Goal: Task Accomplishment & Management: Complete application form

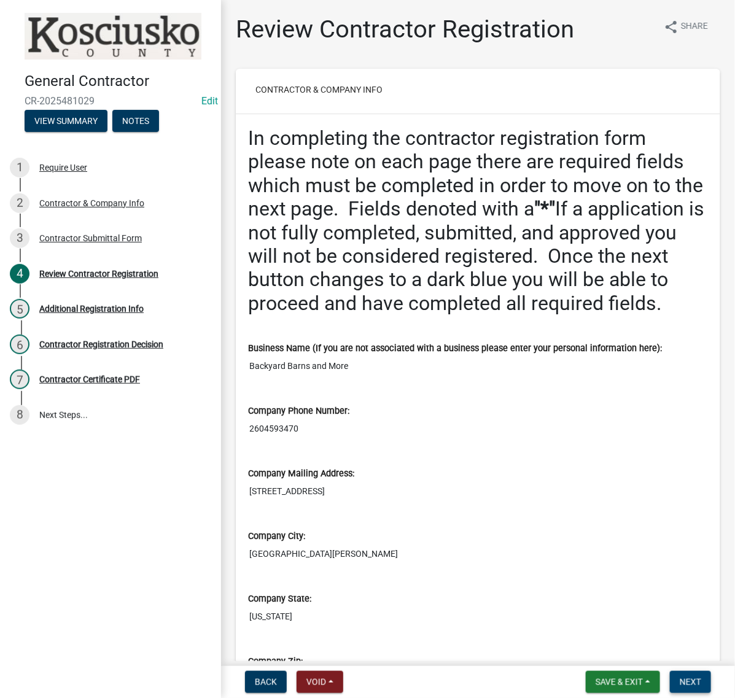
click at [680, 681] on span "Next" at bounding box center [690, 682] width 21 height 10
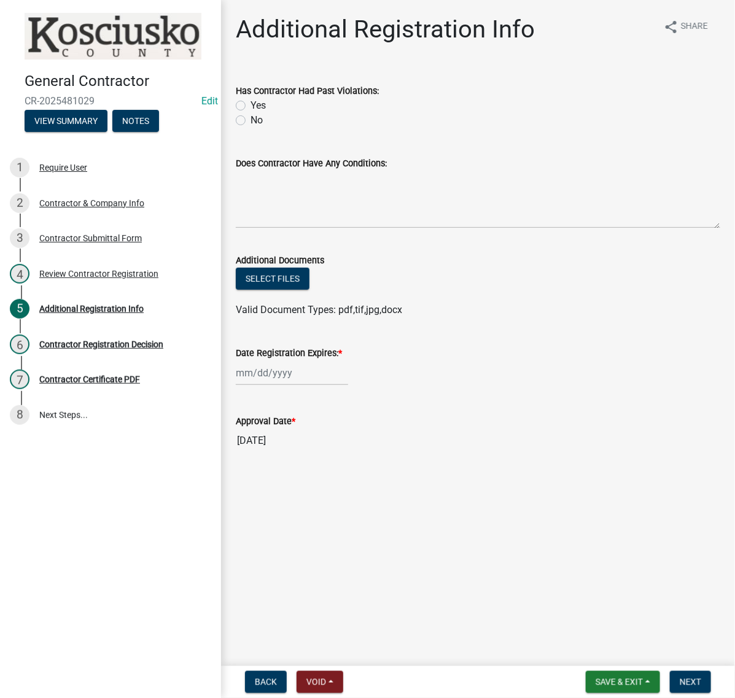
click at [250, 128] on label "No" at bounding box center [256, 120] width 12 height 15
click at [250, 121] on input "No" at bounding box center [254, 117] width 8 height 8
radio input "true"
click at [271, 228] on textarea "Does Contractor Have Any Conditions:" at bounding box center [478, 200] width 484 height 58
type textarea "none"
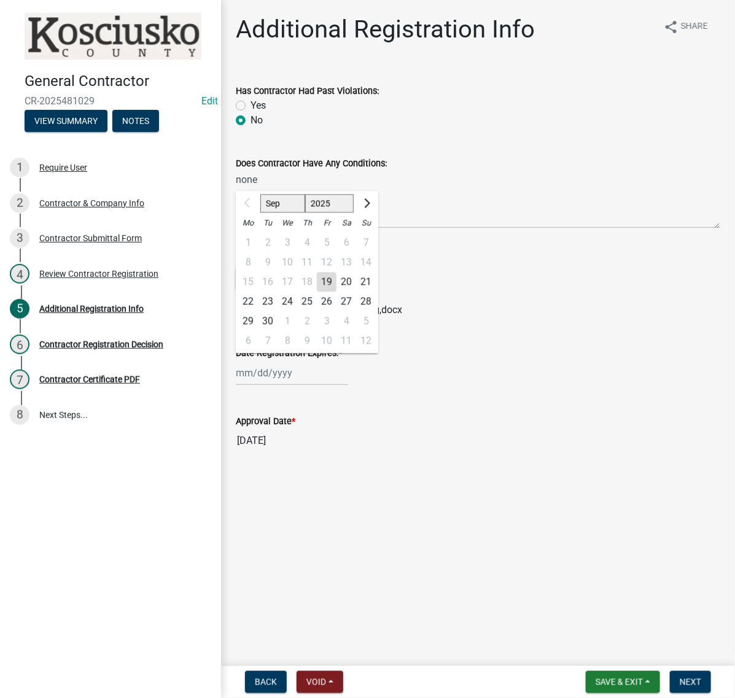
click at [278, 386] on div "Sep Oct Nov Dec 2025 2026 2027 2028 2029 2030 2031 2032 2033 2034 2035 2036 203…" at bounding box center [292, 372] width 112 height 25
click at [348, 213] on select "2025 2026 2027 2028 2029 2030 2031 2032 2033 2034 2035 2036 2037 2038 2039 2040…" at bounding box center [329, 204] width 49 height 18
select select "2026"
click at [326, 213] on select "2025 2026 2027 2028 2029 2030 2031 2032 2033 2034 2035 2036 2037 2038 2039 2040…" at bounding box center [329, 204] width 49 height 18
click at [356, 292] on div "19" at bounding box center [346, 283] width 20 height 20
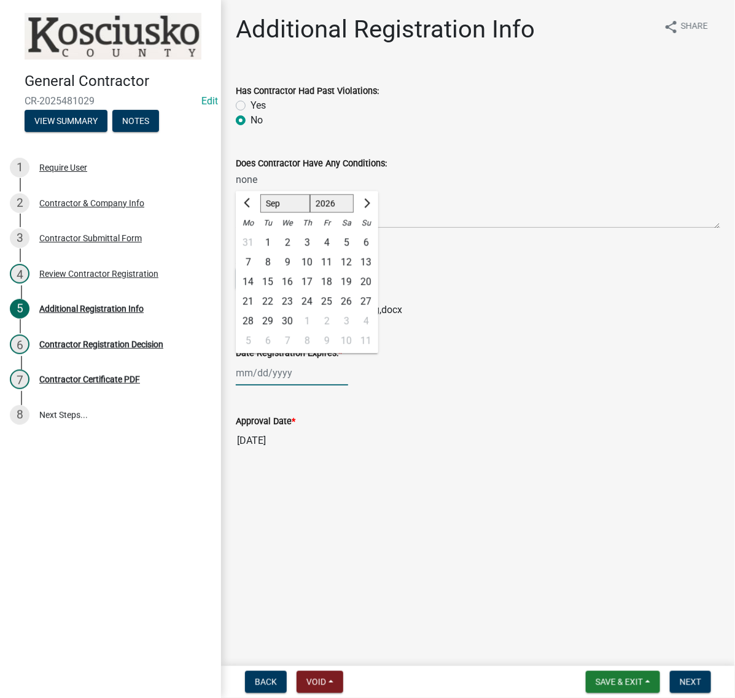
type input "09/19/2026"
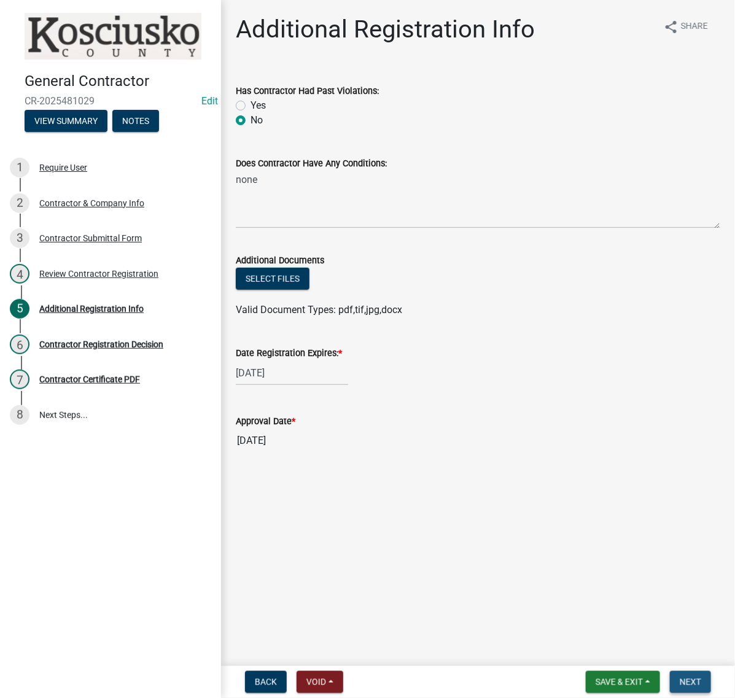
click at [682, 682] on span "Next" at bounding box center [690, 682] width 21 height 10
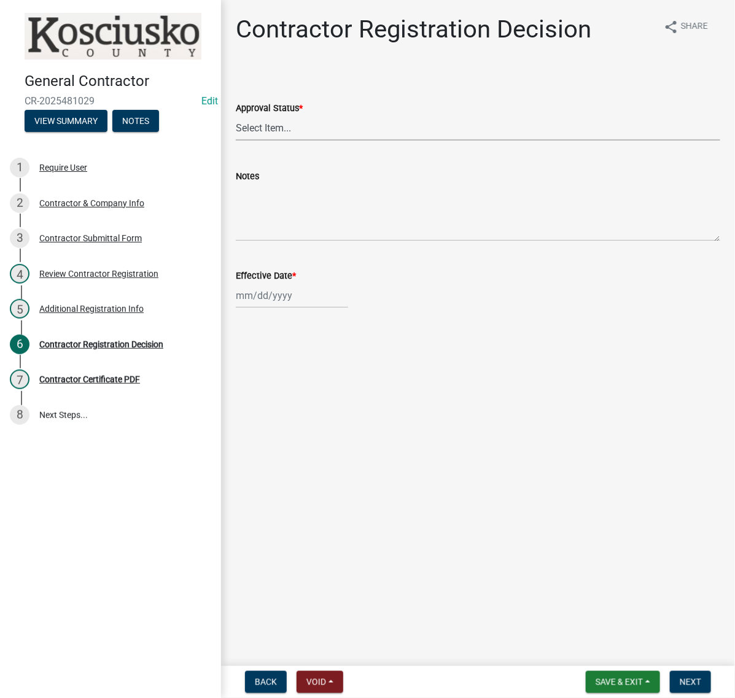
click at [276, 141] on select "Select Item... Approved Denied" at bounding box center [478, 127] width 484 height 25
click at [239, 141] on select "Select Item... Approved Denied" at bounding box center [478, 127] width 484 height 25
select select "8e4351d7-4ebf-4714-a7c9-c8187f00e083"
click at [272, 308] on div at bounding box center [292, 295] width 112 height 25
select select "9"
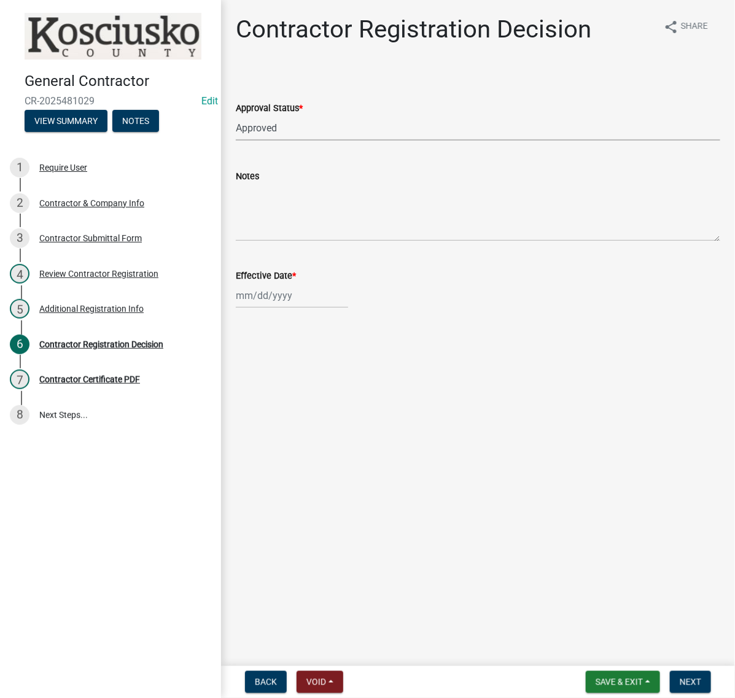
select select "2025"
click at [336, 424] on div "19" at bounding box center [327, 415] width 20 height 20
type input "09/19/2025"
click at [680, 679] on span "Next" at bounding box center [690, 682] width 21 height 10
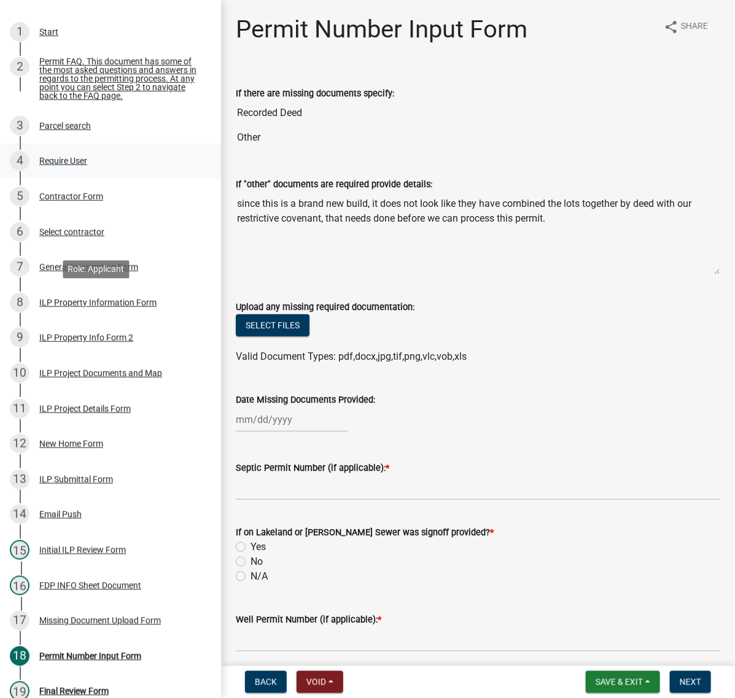
scroll to position [230, 0]
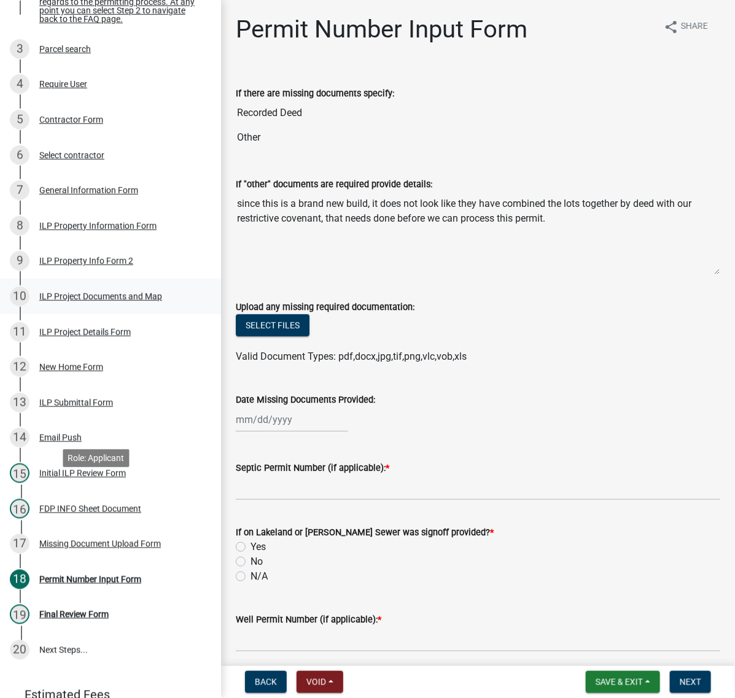
click at [71, 301] on div "ILP Project Documents and Map" at bounding box center [100, 296] width 123 height 9
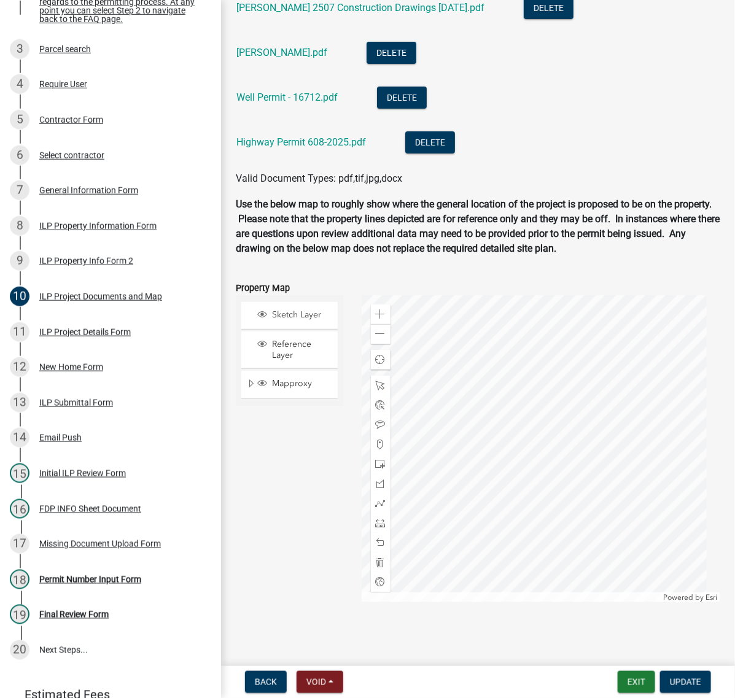
scroll to position [1612, 0]
click at [372, 14] on link "Shaw 2507 Construction Drawings 8.27.25.pdf" at bounding box center [360, 8] width 248 height 12
click at [274, 58] on link "TCRSD - Shaw.pdf" at bounding box center [281, 53] width 91 height 12
click at [281, 103] on link "Well Permit - 16712.pdf" at bounding box center [286, 97] width 101 height 12
click at [290, 148] on link "Highway Permit 608-2025.pdf" at bounding box center [301, 142] width 130 height 12
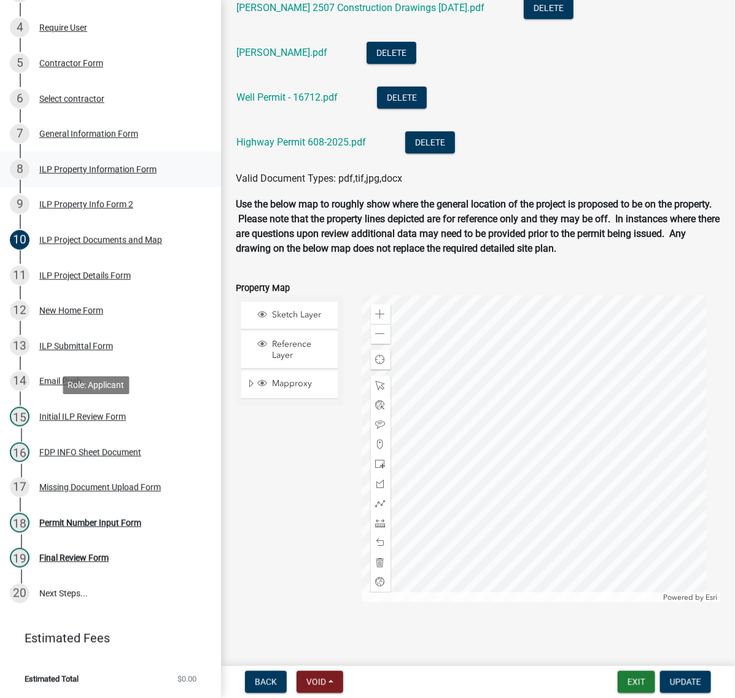
scroll to position [612, 0]
click at [90, 483] on div "Missing Document Upload Form" at bounding box center [100, 487] width 122 height 9
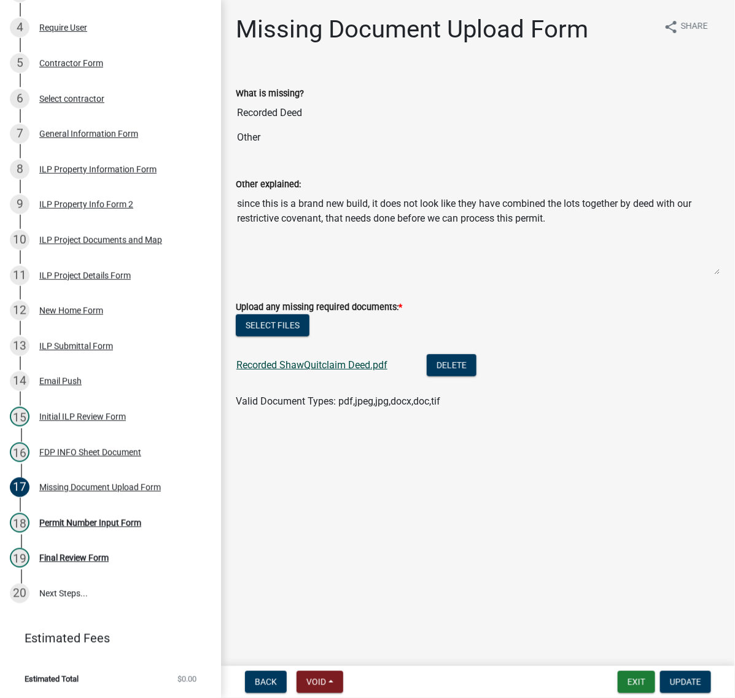
click at [387, 371] on link "Recorded ShawQuitclaim Deed.pdf" at bounding box center [311, 365] width 151 height 12
click at [84, 413] on div "Initial ILP Review Form" at bounding box center [82, 417] width 87 height 9
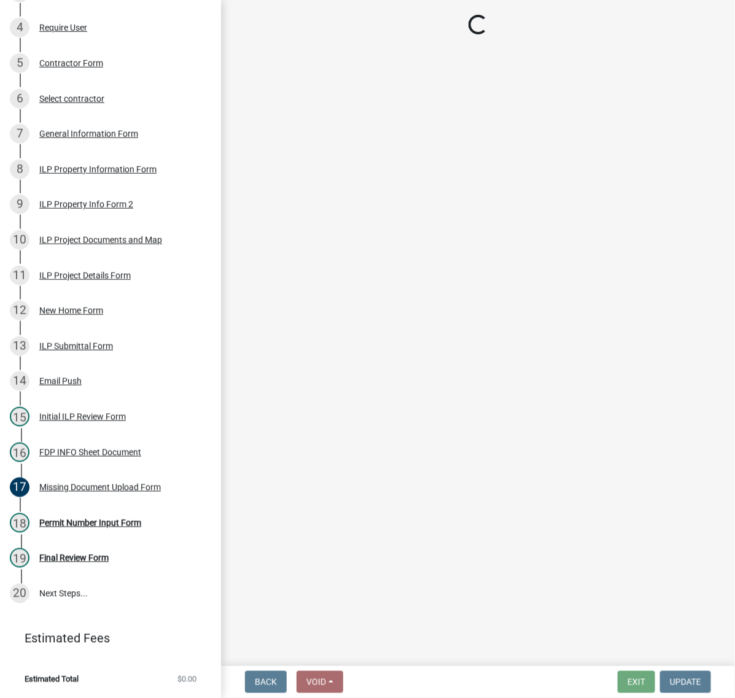
select select "c872cdc8-ca01-49f1-a213-e4b05fa58cd2"
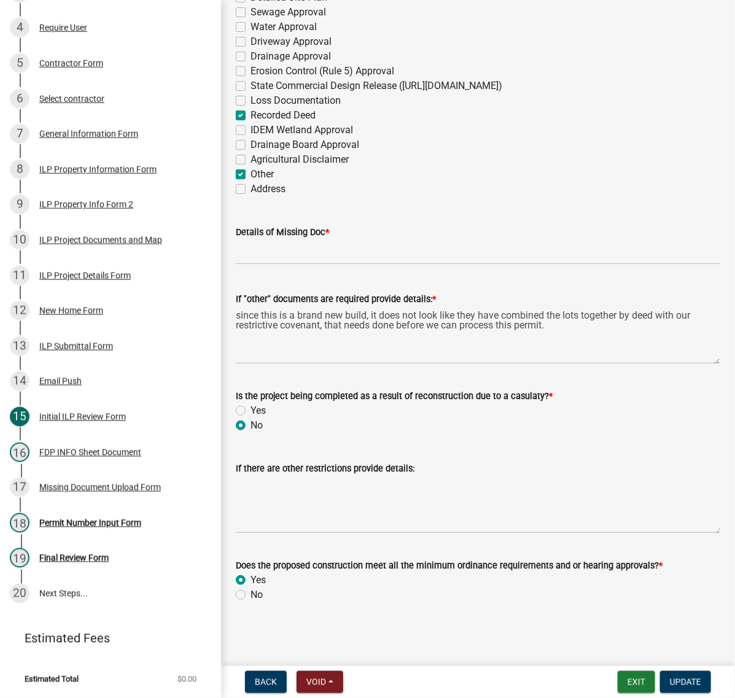
scroll to position [2092, 0]
click at [95, 519] on div "Permit Number Input Form" at bounding box center [90, 523] width 102 height 9
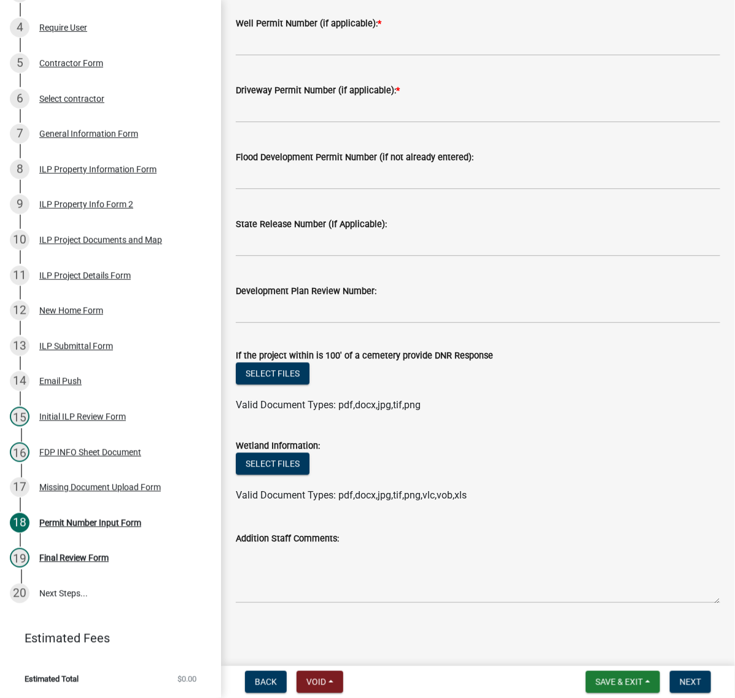
scroll to position [691, 0]
click at [324, 123] on input "Driveway Permit Number (if applicable): *" at bounding box center [478, 110] width 484 height 25
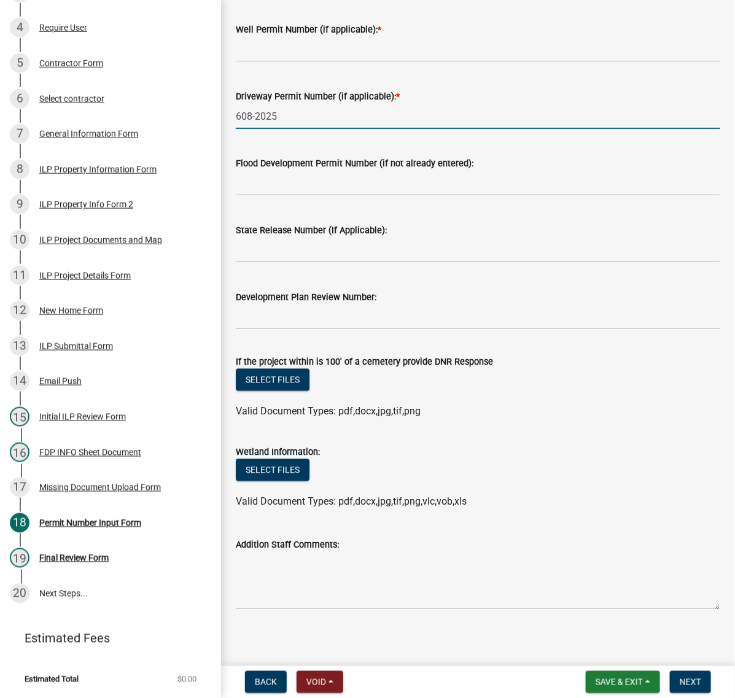
scroll to position [460, 0]
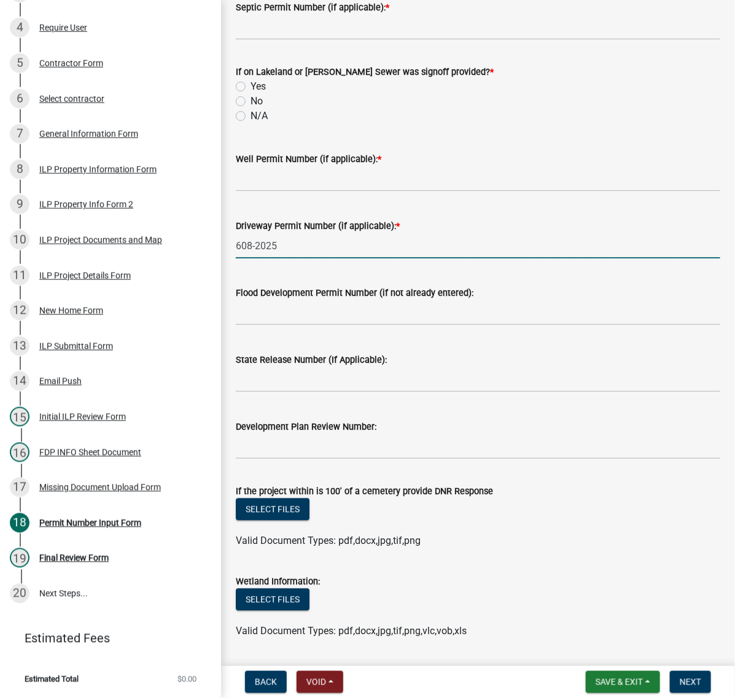
type input "608-2025"
click at [265, 192] on input "Well Permit Number (if applicable): *" at bounding box center [478, 178] width 484 height 25
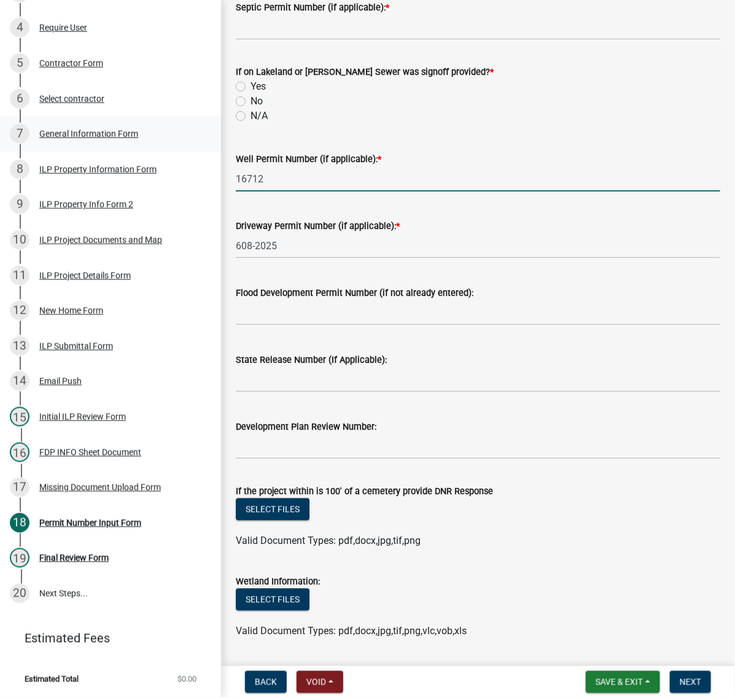
type input "16712"
click at [247, 40] on input "Septic Permit Number (if applicable): *" at bounding box center [478, 27] width 484 height 25
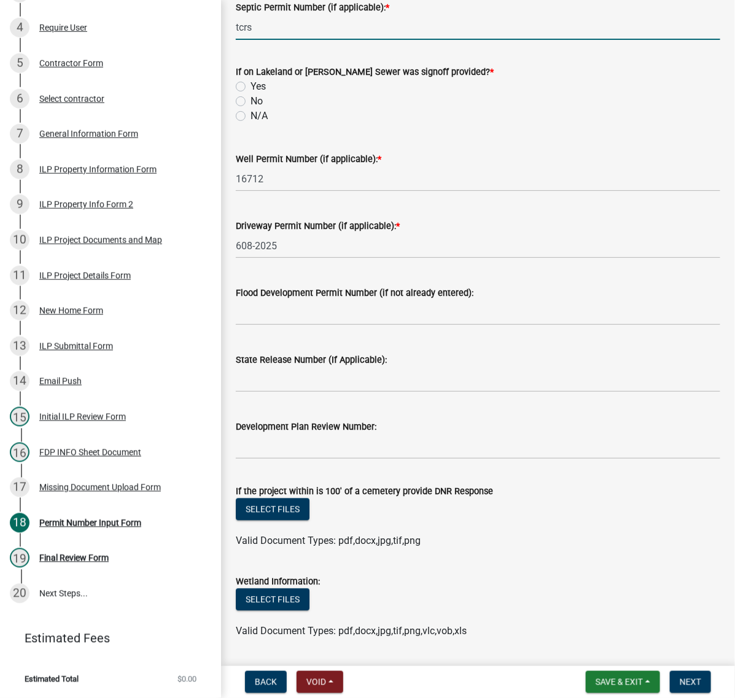
type input "TCRSD"
click at [250, 109] on label "No" at bounding box center [256, 101] width 12 height 15
click at [250, 102] on input "No" at bounding box center [254, 98] width 8 height 8
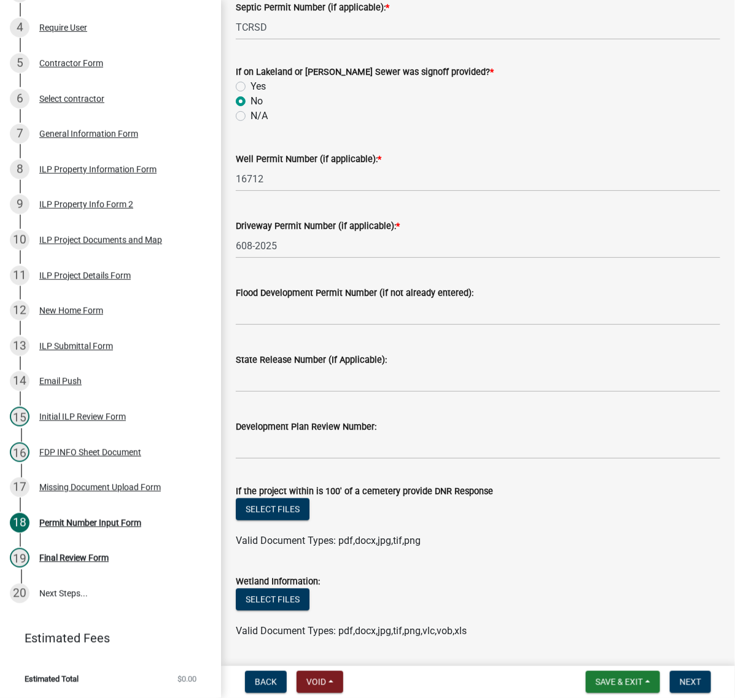
radio input "true"
select select "9"
select select "2025"
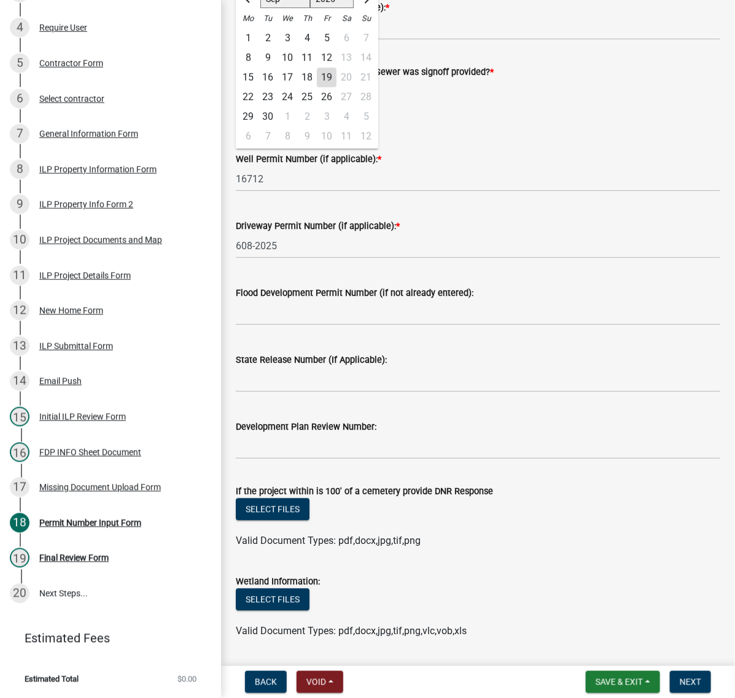
click at [336, 88] on div "19" at bounding box center [327, 78] width 20 height 20
type input "09/19/2025"
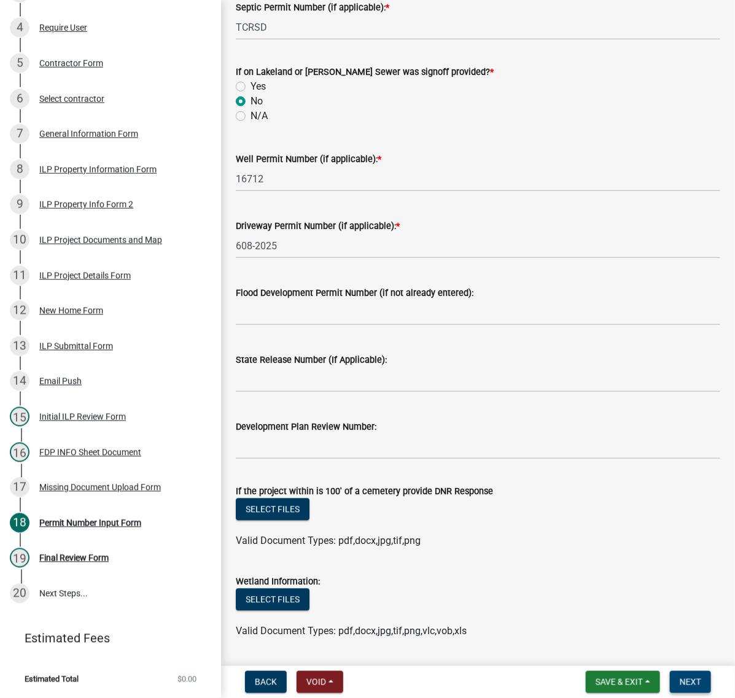
click at [698, 682] on button "Next" at bounding box center [690, 682] width 41 height 22
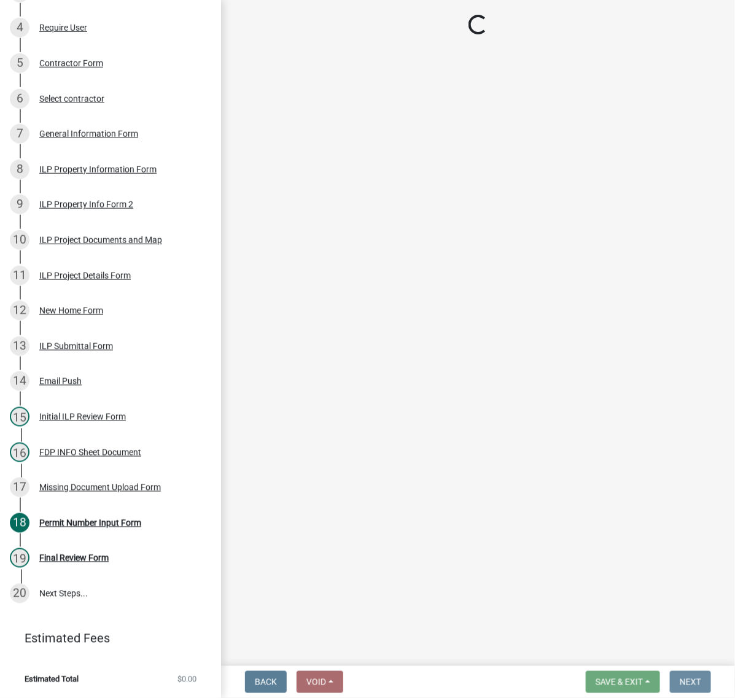
scroll to position [0, 0]
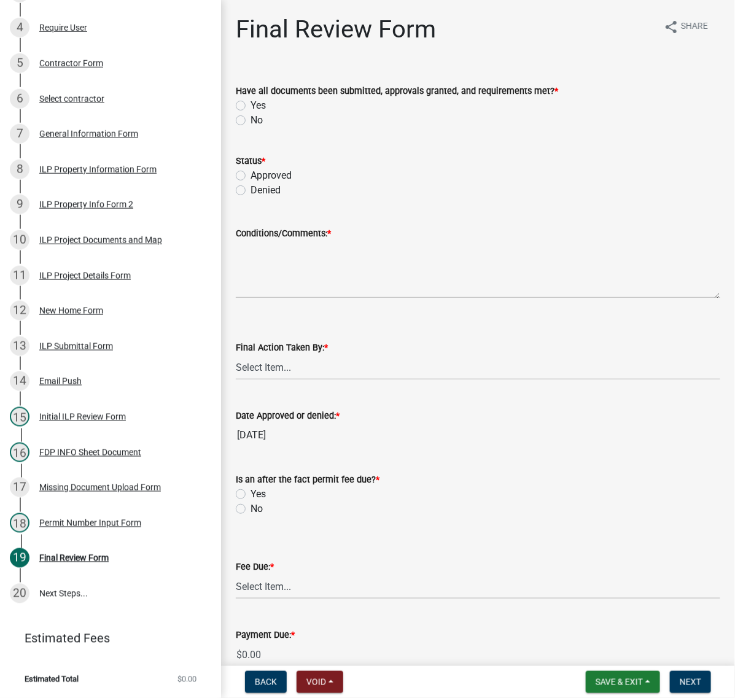
click at [250, 113] on label "Yes" at bounding box center [257, 105] width 15 height 15
click at [250, 106] on input "Yes" at bounding box center [254, 102] width 8 height 8
radio input "true"
click at [250, 183] on label "Approved" at bounding box center [270, 175] width 41 height 15
click at [250, 176] on input "Approved" at bounding box center [254, 172] width 8 height 8
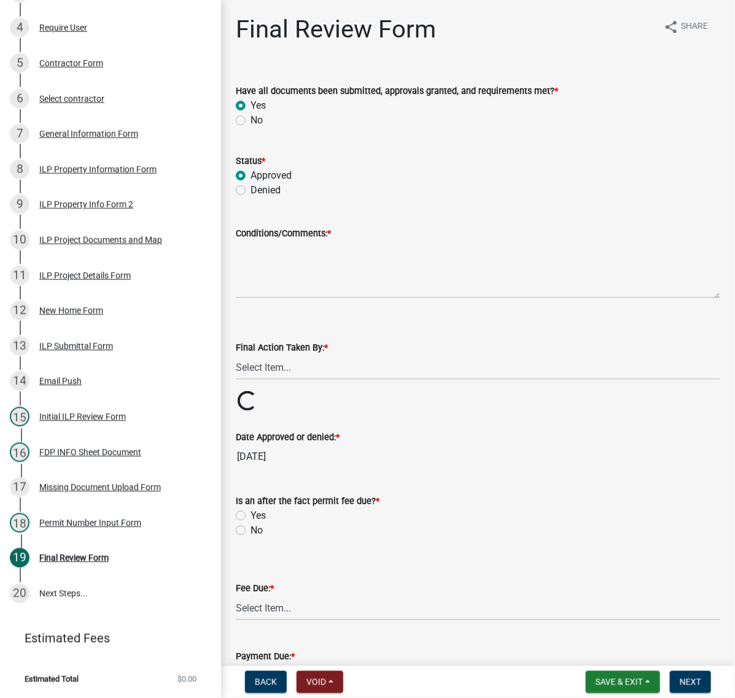
radio input "true"
click at [284, 298] on textarea "Conditions/Comments: *" at bounding box center [478, 270] width 484 height 58
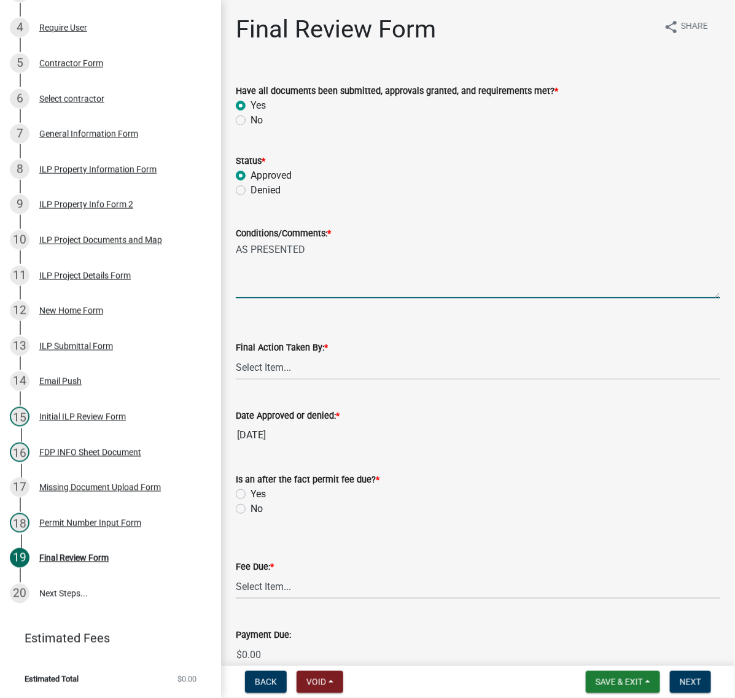
type textarea "AS PRESENTED"
click at [324, 380] on select "Select Item... MMS LT AT CS Vacant Vacant" at bounding box center [478, 367] width 484 height 25
click at [239, 380] on select "Select Item... MMS LT AT CS Vacant Vacant" at bounding box center [478, 367] width 484 height 25
select select "c872cdc8-ca01-49f1-a213-e4b05fa58cd2"
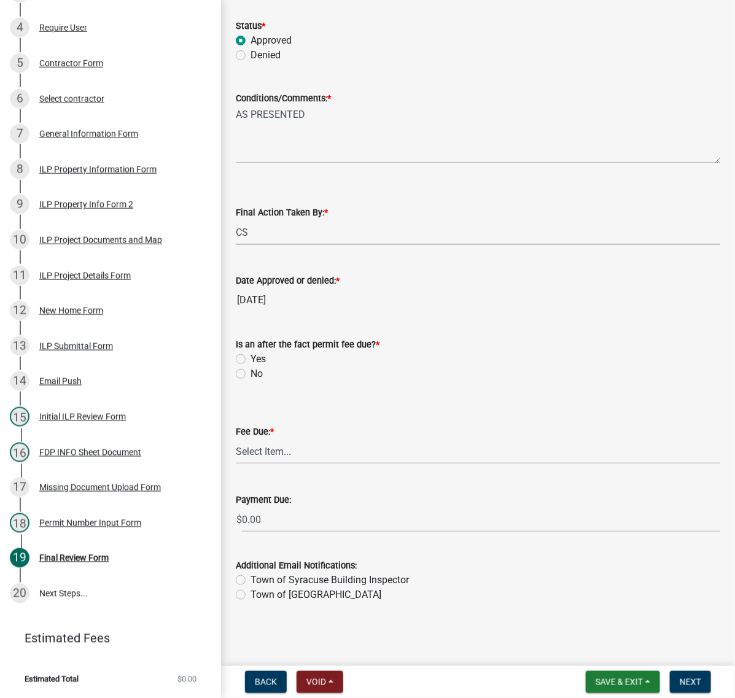
scroll to position [307, 0]
click at [250, 367] on label "No" at bounding box center [256, 374] width 12 height 15
click at [250, 367] on input "No" at bounding box center [254, 371] width 8 height 8
radio input "true"
click at [265, 439] on select "Select Item... N/A $10.00 $25.00 $125.00 $250 $500 $500 + $10.00 for every 10 s…" at bounding box center [478, 451] width 484 height 25
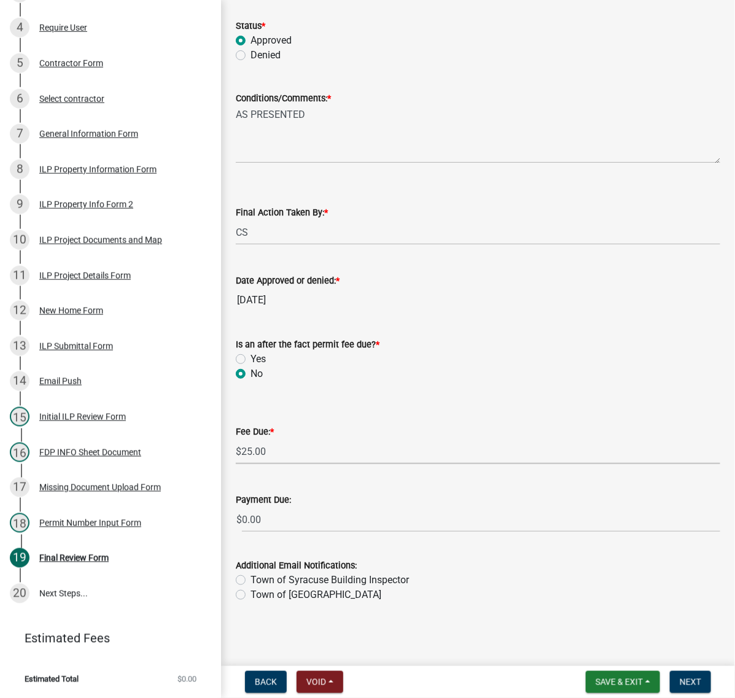
click at [239, 451] on select "Select Item... N/A $10.00 $25.00 $125.00 $250 $500 $500 + $10.00 for every 10 s…" at bounding box center [478, 451] width 484 height 25
select select "71256567-8c52-414d-b434-ae6b266e1a0e"
click at [686, 677] on span "Next" at bounding box center [690, 682] width 21 height 10
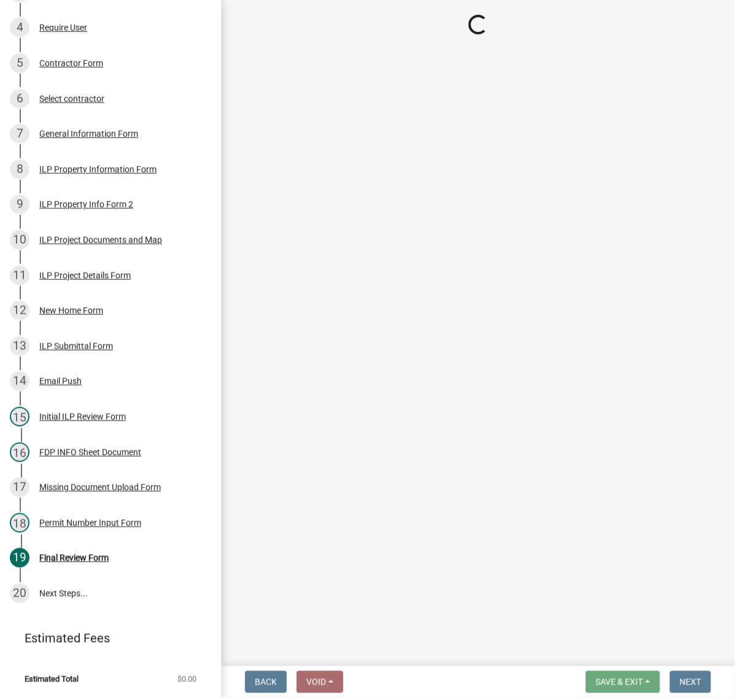
scroll to position [701, 0]
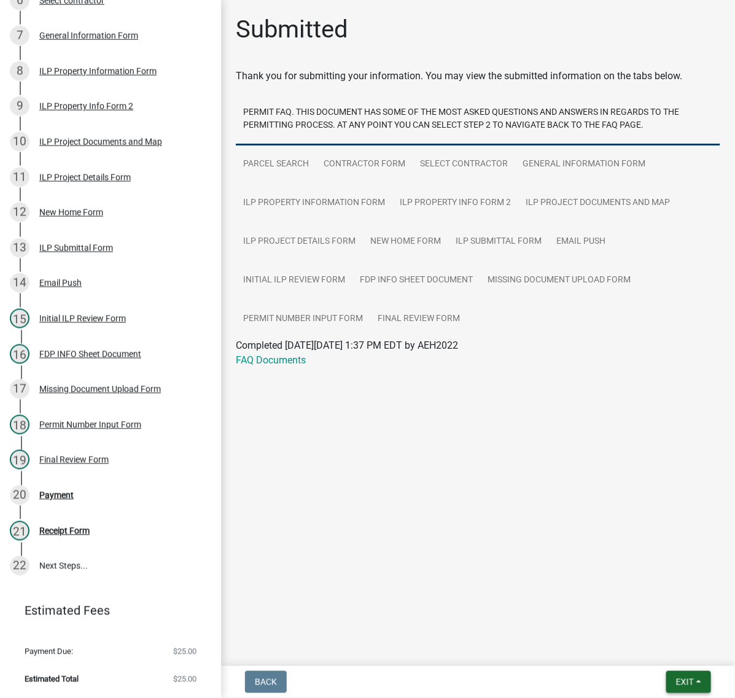
click at [689, 683] on button "Exit" at bounding box center [688, 682] width 45 height 22
click at [665, 642] on button "Save & Exit" at bounding box center [662, 644] width 98 height 29
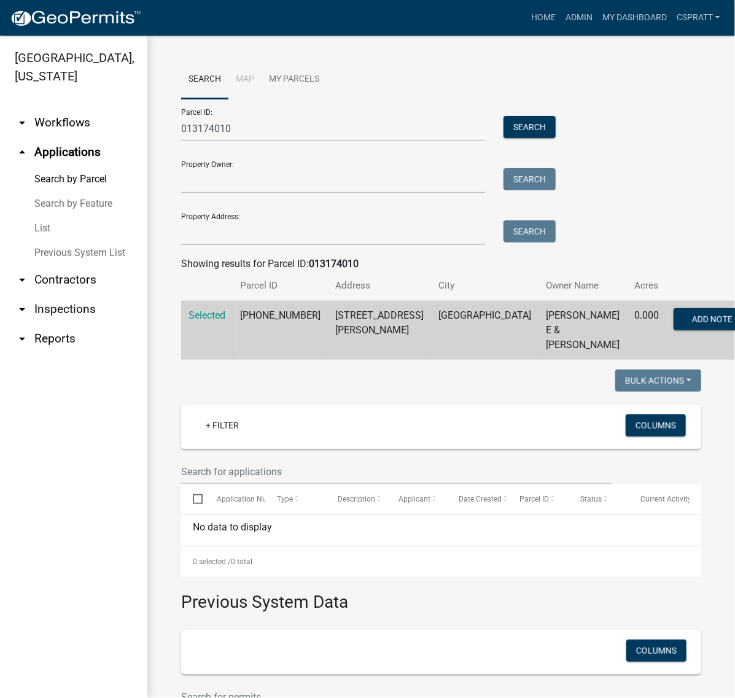
scroll to position [387, 0]
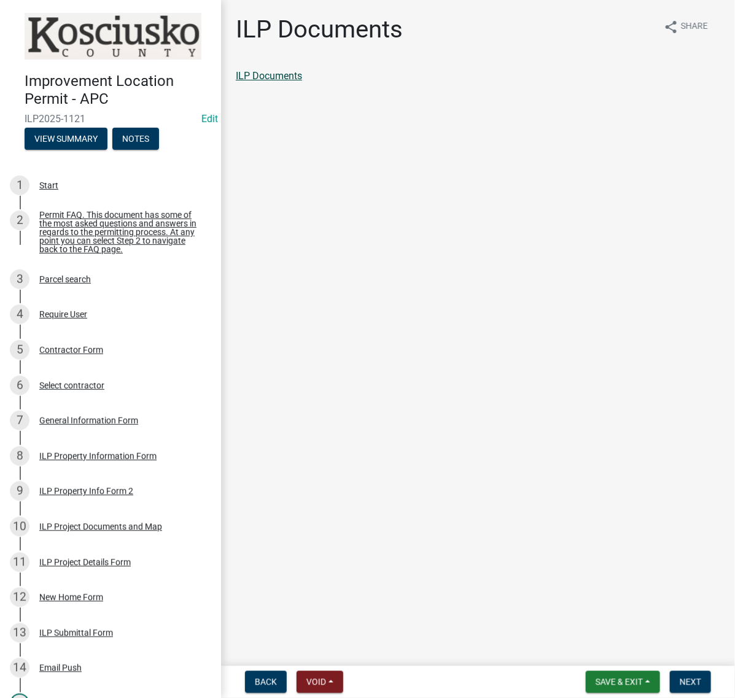
click at [302, 82] on link "ILP Documents" at bounding box center [269, 76] width 66 height 12
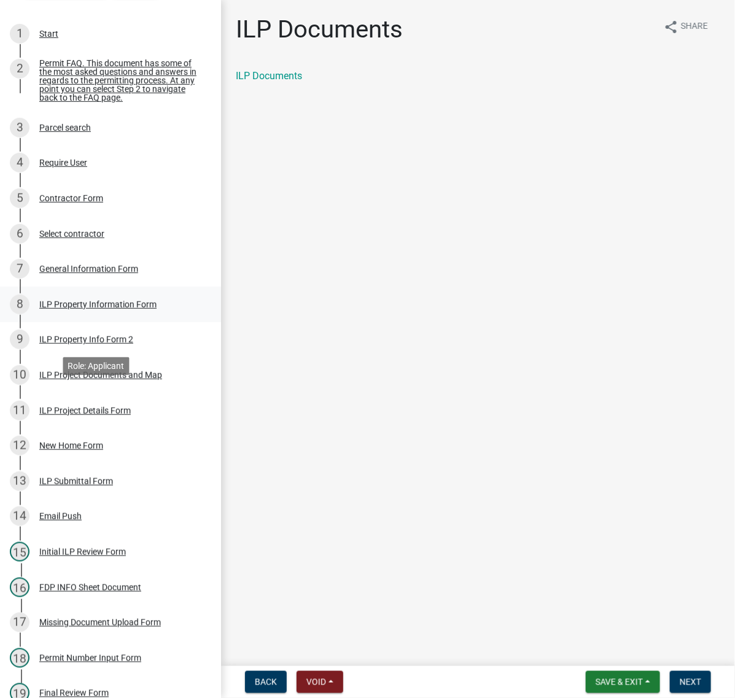
scroll to position [153, 0]
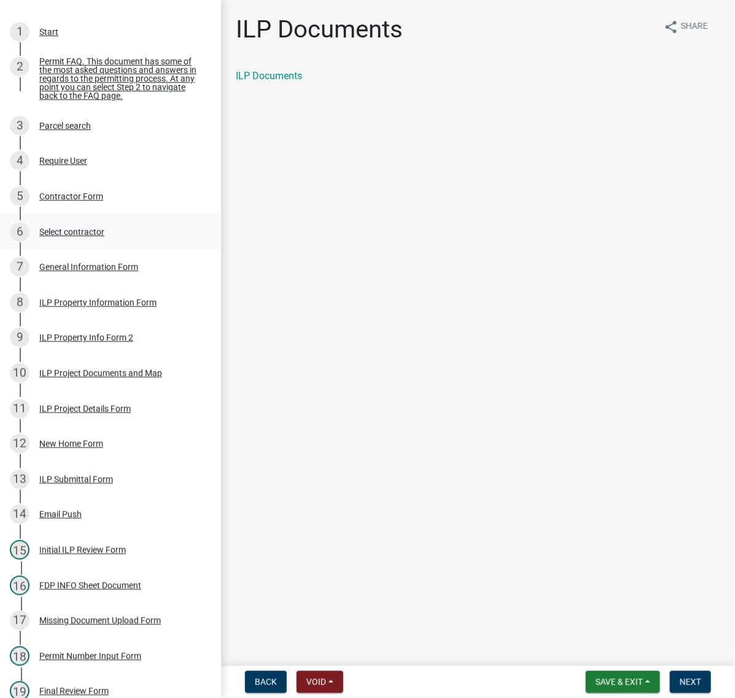
click at [90, 236] on div "Select contractor" at bounding box center [71, 232] width 65 height 9
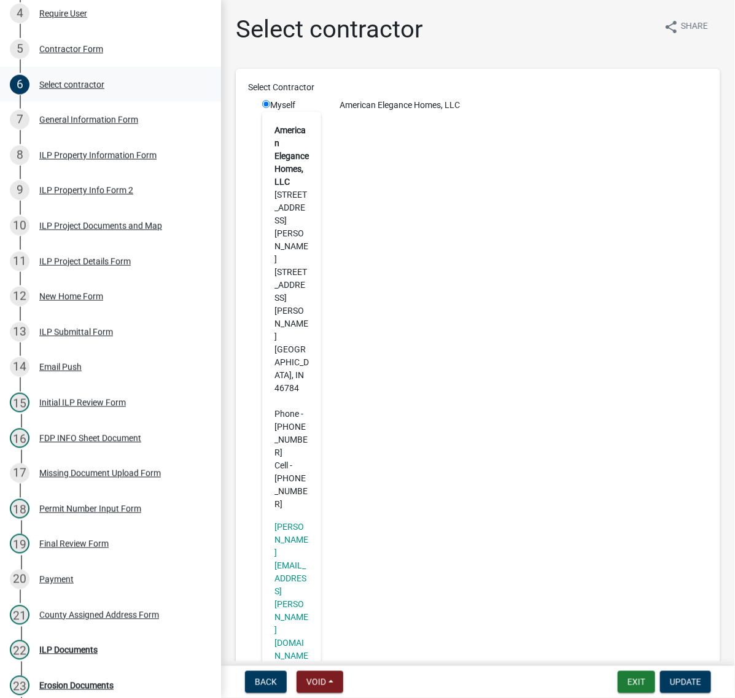
scroll to position [307, 0]
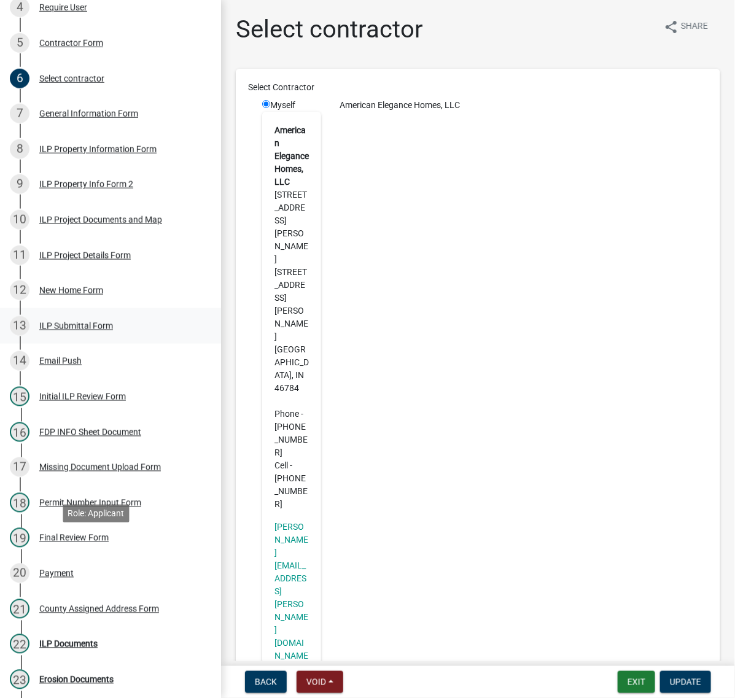
click at [71, 336] on div "13 ILP Submittal Form" at bounding box center [106, 326] width 192 height 20
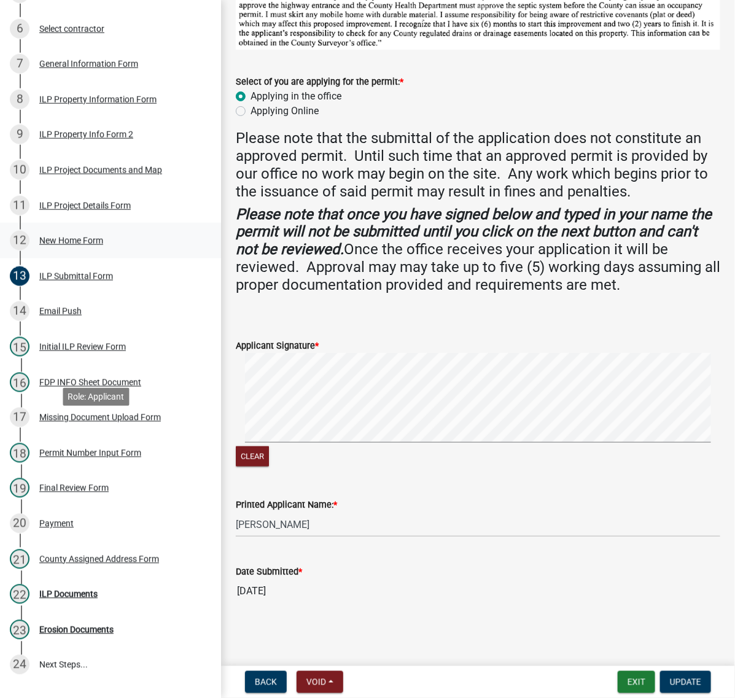
scroll to position [384, 0]
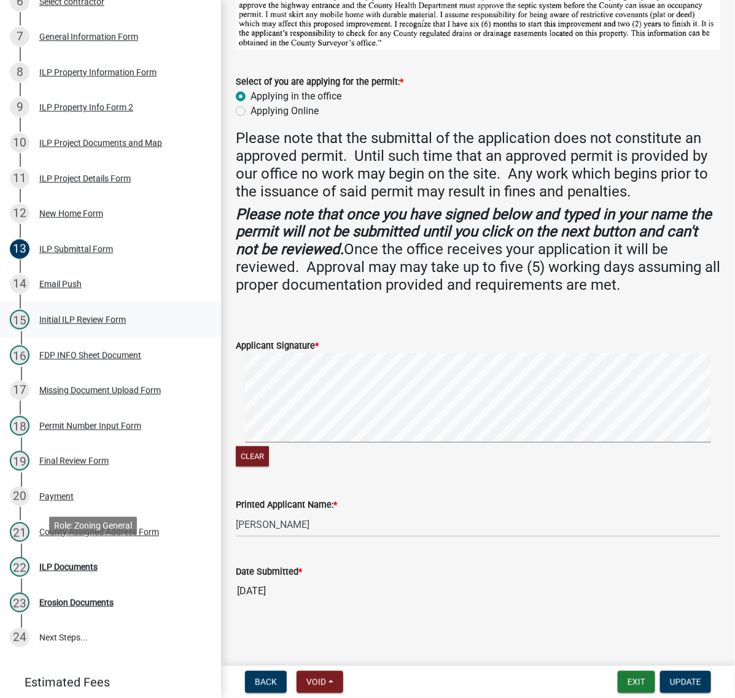
click at [90, 324] on div "Initial ILP Review Form" at bounding box center [82, 320] width 87 height 9
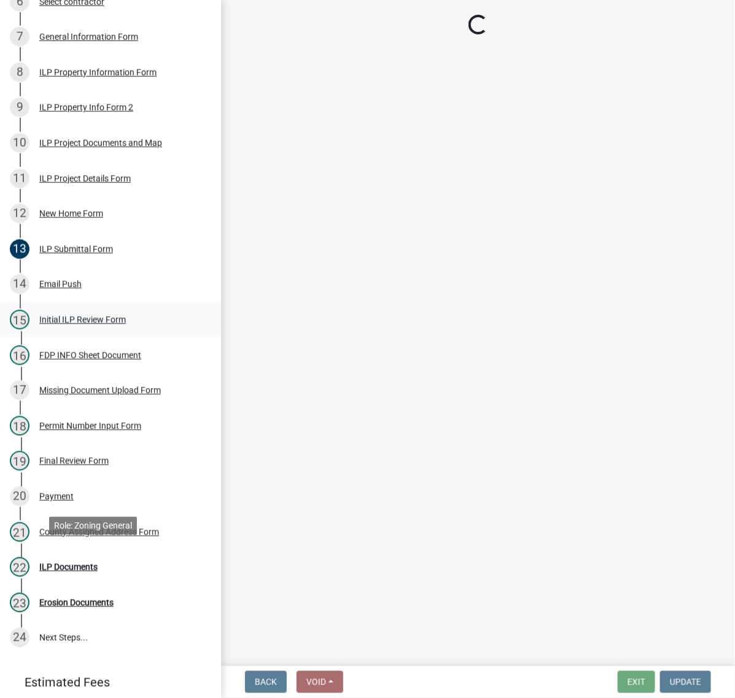
scroll to position [0, 0]
click at [93, 218] on div "New Home Form" at bounding box center [71, 213] width 64 height 9
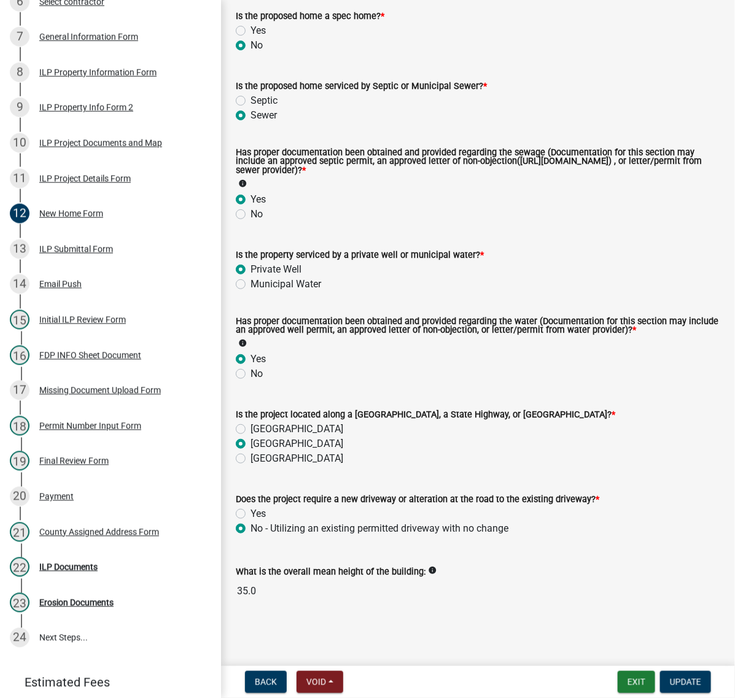
scroll to position [273, 0]
click at [82, 289] on div "Email Push" at bounding box center [60, 284] width 42 height 9
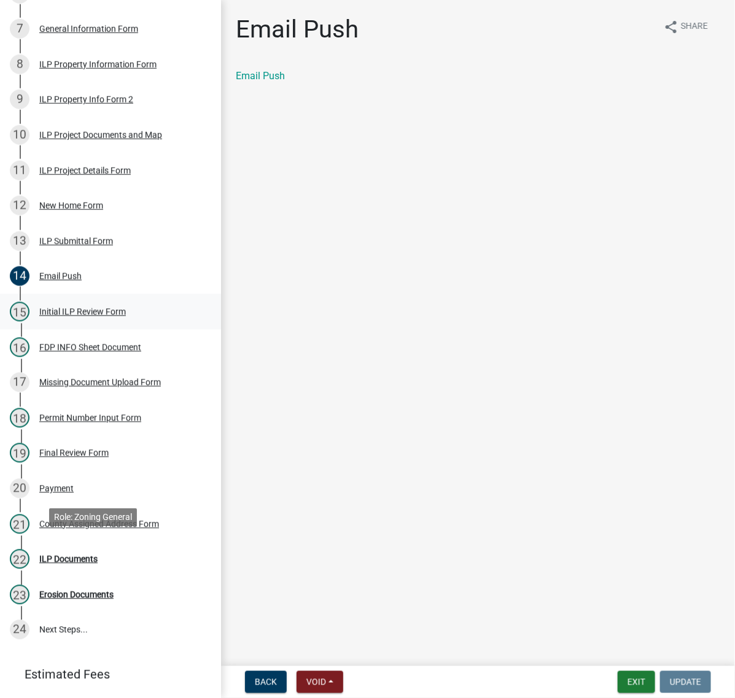
scroll to position [384, 0]
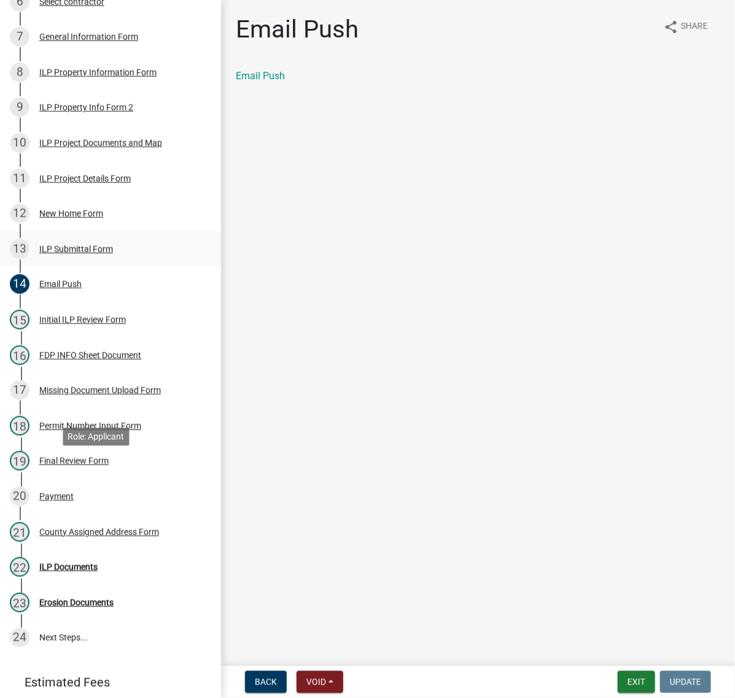
click at [113, 254] on div "ILP Submittal Form" at bounding box center [76, 249] width 74 height 9
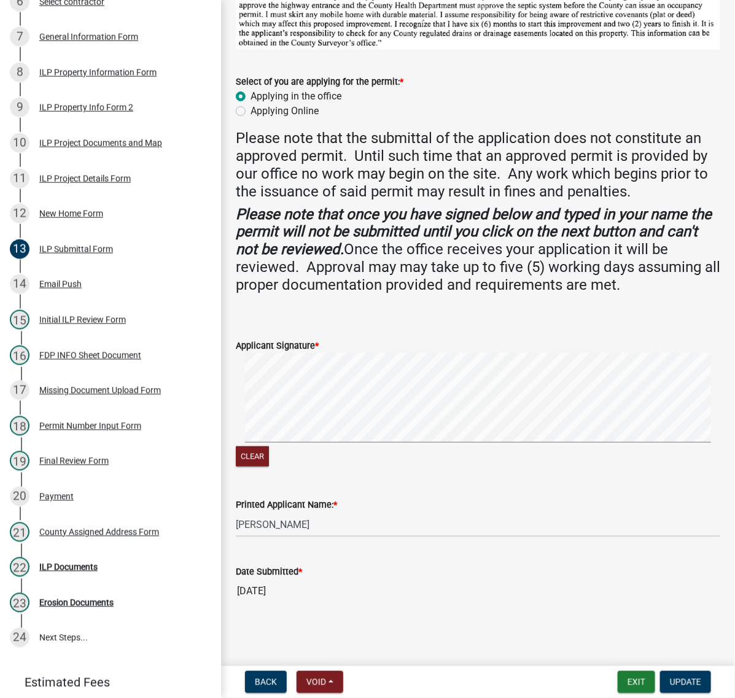
scroll to position [318, 0]
click at [102, 6] on div "Select contractor" at bounding box center [71, 2] width 65 height 9
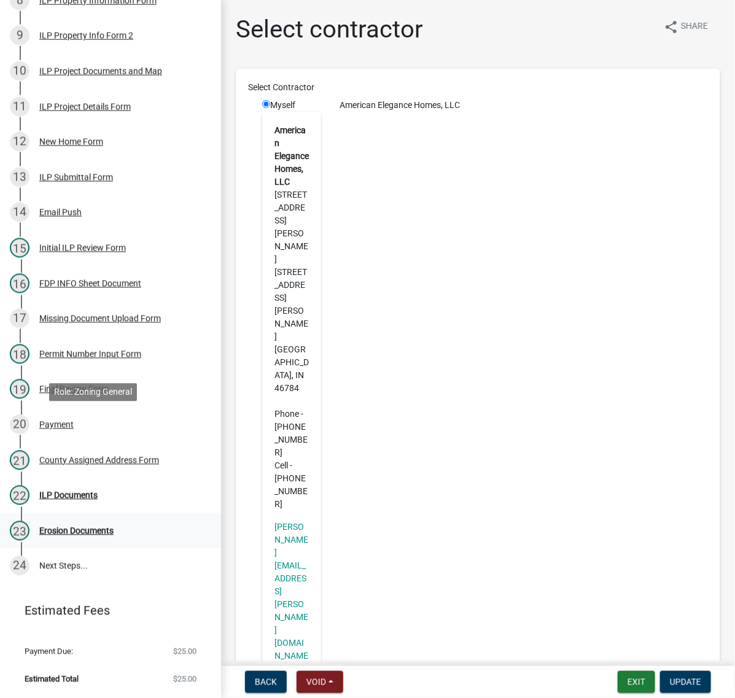
scroll to position [823, 0]
click at [81, 491] on div "ILP Documents" at bounding box center [68, 495] width 58 height 9
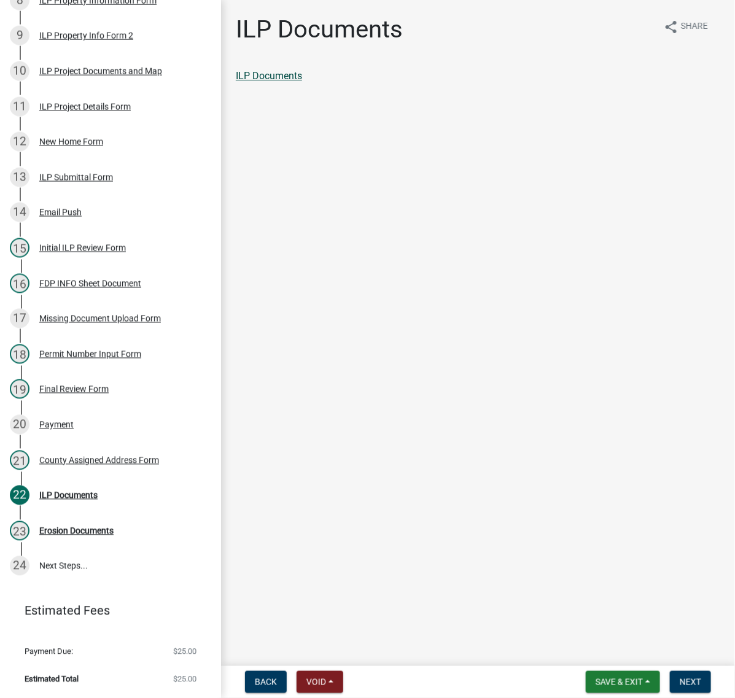
click at [302, 82] on link "ILP Documents" at bounding box center [269, 76] width 66 height 12
click at [71, 244] on div "Initial ILP Review Form" at bounding box center [82, 248] width 87 height 9
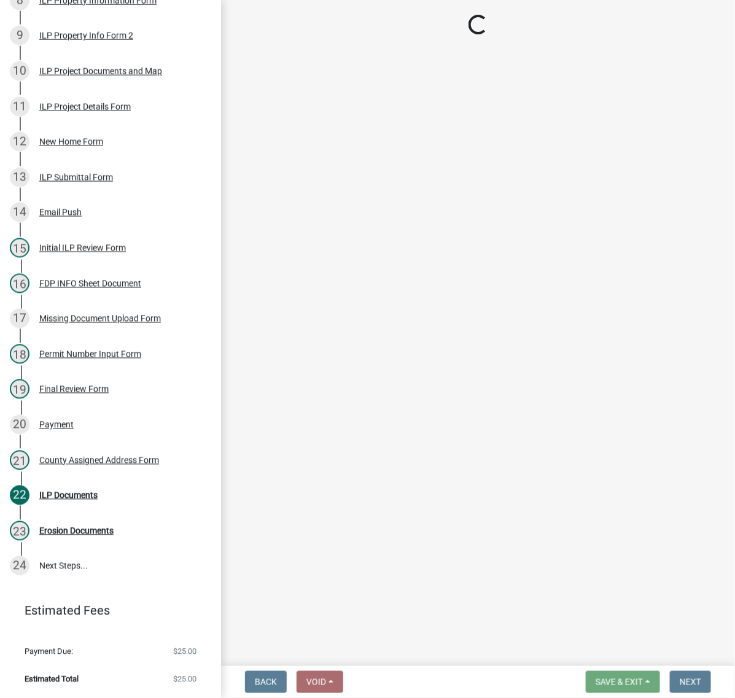
select select "c872cdc8-ca01-49f1-a213-e4b05fa58cd2"
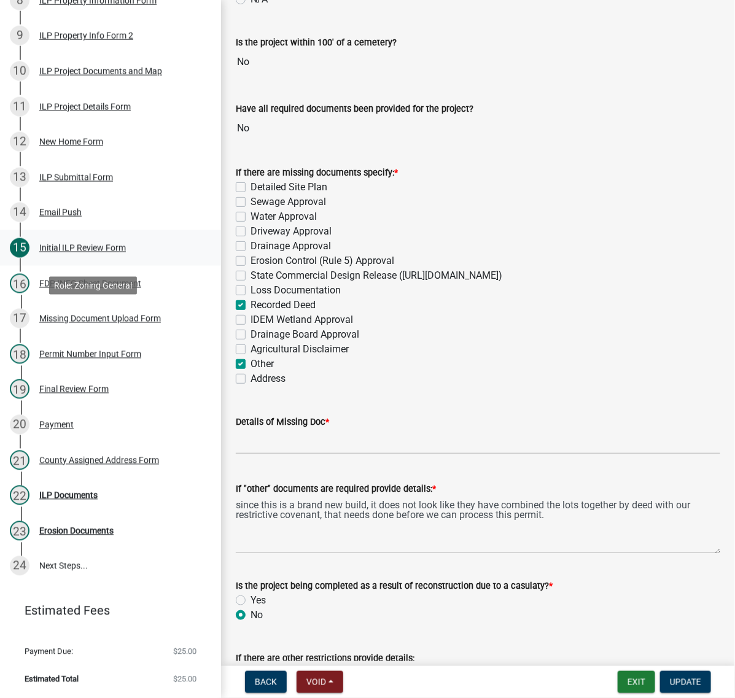
scroll to position [593, 0]
click at [93, 76] on div "ILP Project Documents and Map" at bounding box center [100, 71] width 123 height 9
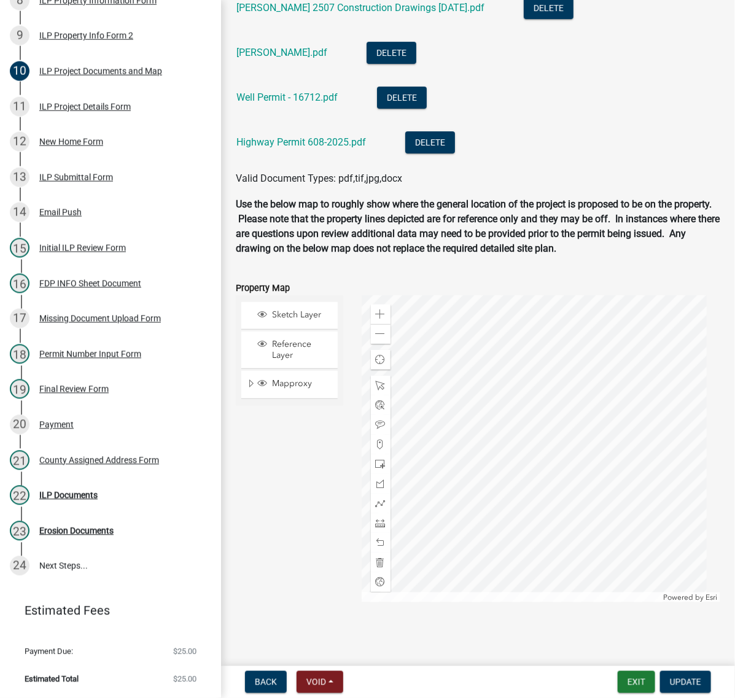
scroll to position [1458, 0]
click at [390, 14] on link "Shaw 2507 Construction Drawings 8.27.25.pdf" at bounding box center [360, 8] width 248 height 12
click at [80, 491] on div "ILP Documents" at bounding box center [68, 495] width 58 height 9
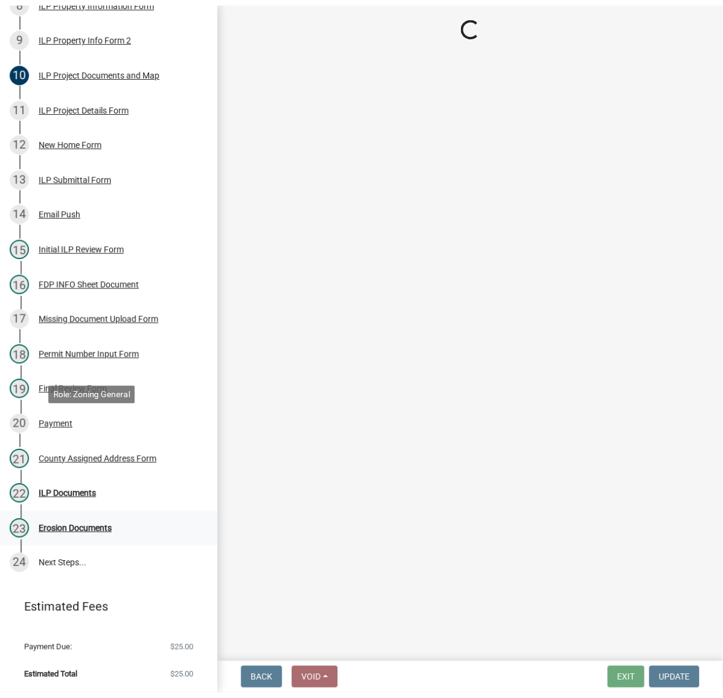
scroll to position [0, 0]
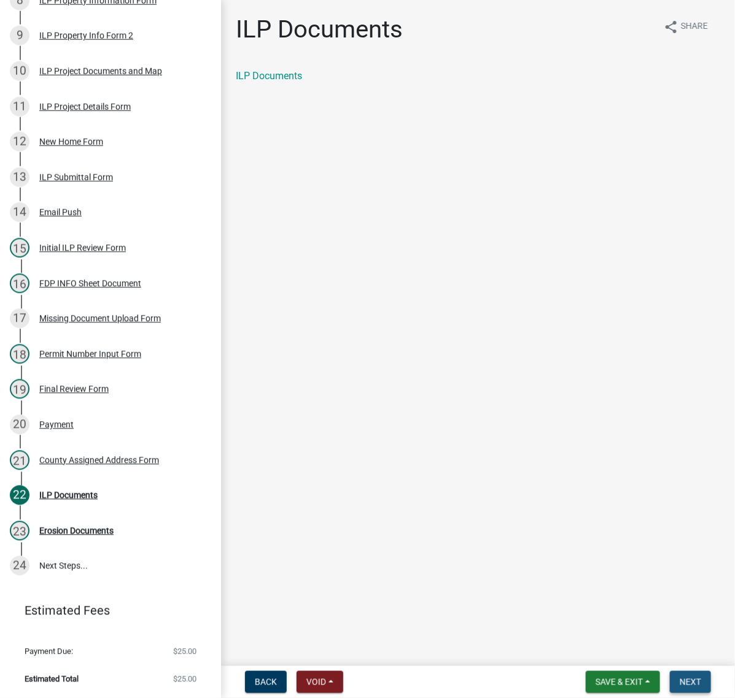
click at [691, 677] on span "Next" at bounding box center [690, 682] width 21 height 10
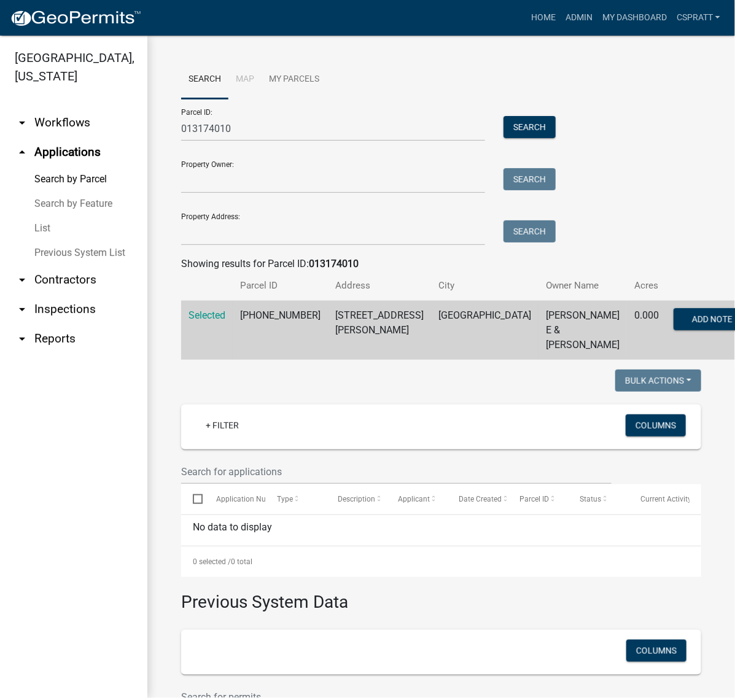
scroll to position [387, 0]
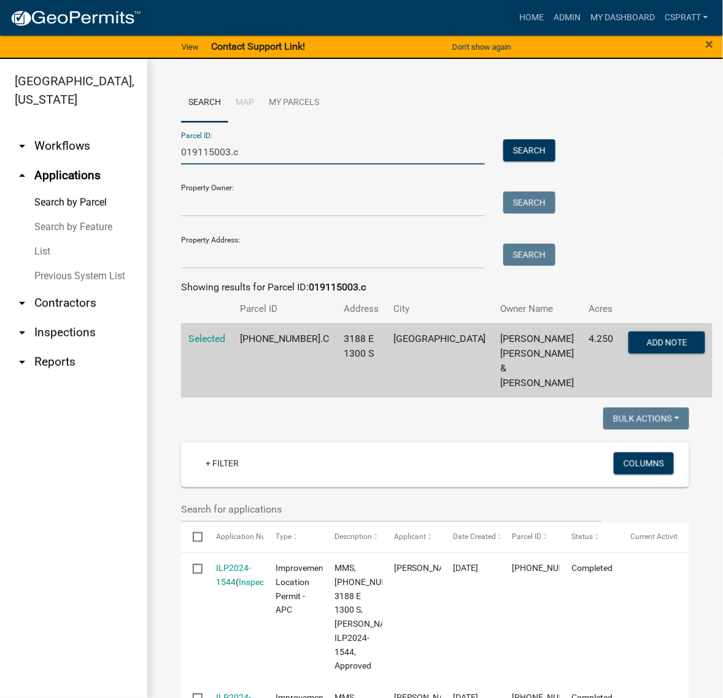
drag, startPoint x: 271, startPoint y: 166, endPoint x: 93, endPoint y: 170, distance: 178.1
click at [93, 170] on div "[GEOGRAPHIC_DATA], [US_STATE] arrow_drop_down Workflows List arrow_drop_up Appl…" at bounding box center [361, 386] width 723 height 654
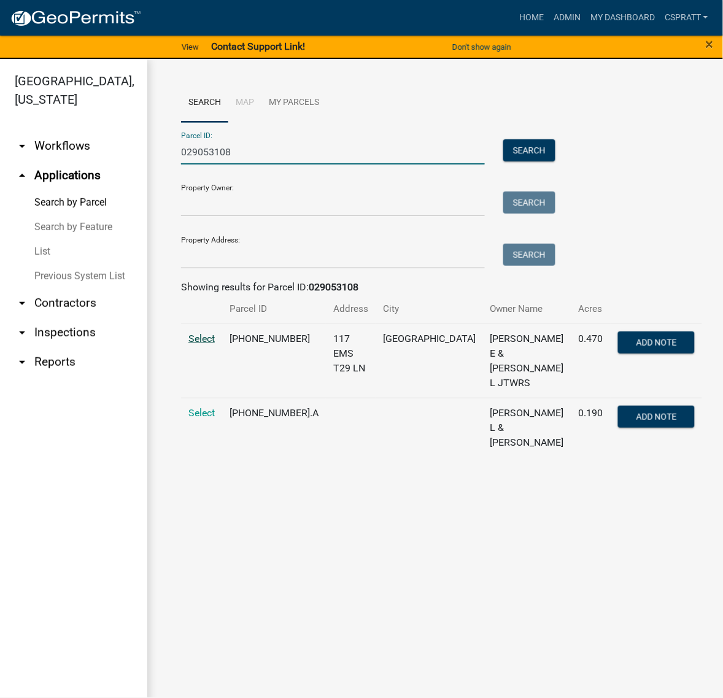
type input "029053108"
click at [215, 344] on span "Select" at bounding box center [201, 339] width 26 height 12
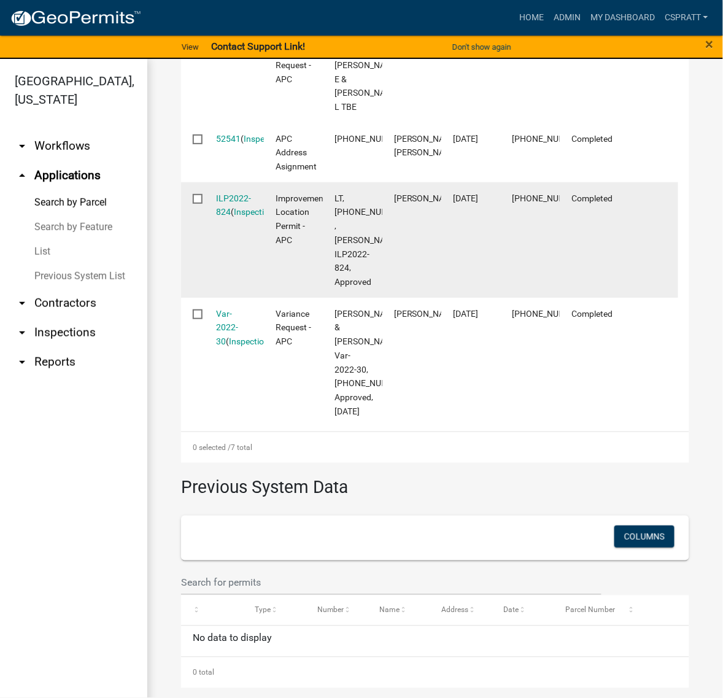
scroll to position [921, 0]
click at [234, 217] on link "ILP2022-824" at bounding box center [234, 205] width 35 height 24
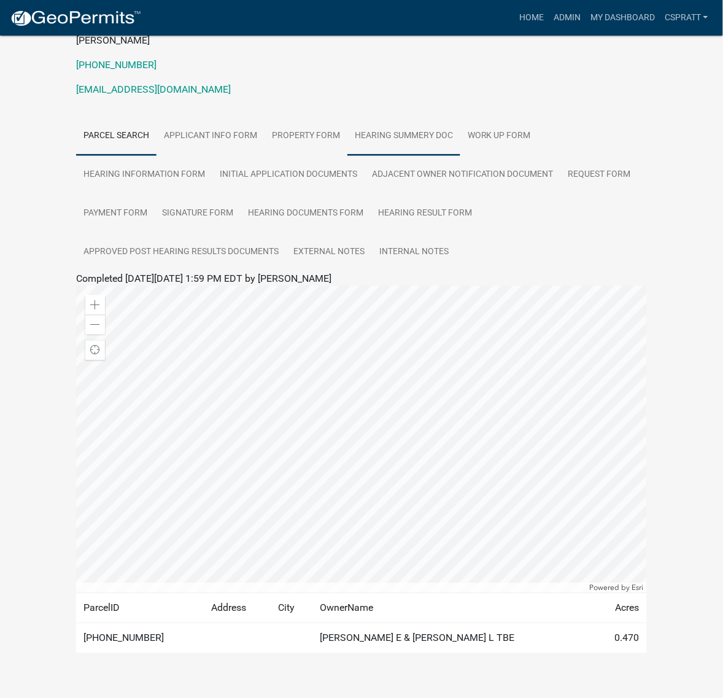
click at [460, 156] on link "Hearing Summery Doc" at bounding box center [404, 136] width 113 height 39
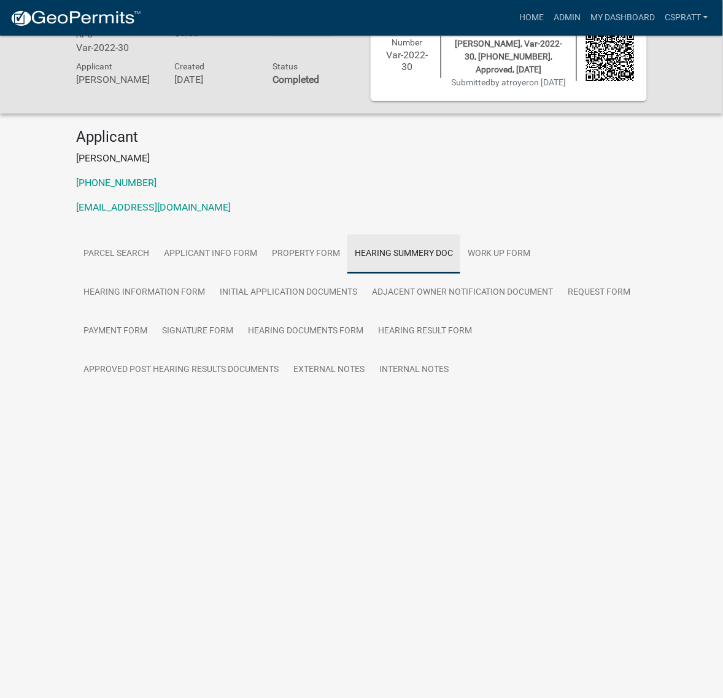
scroll to position [36, 0]
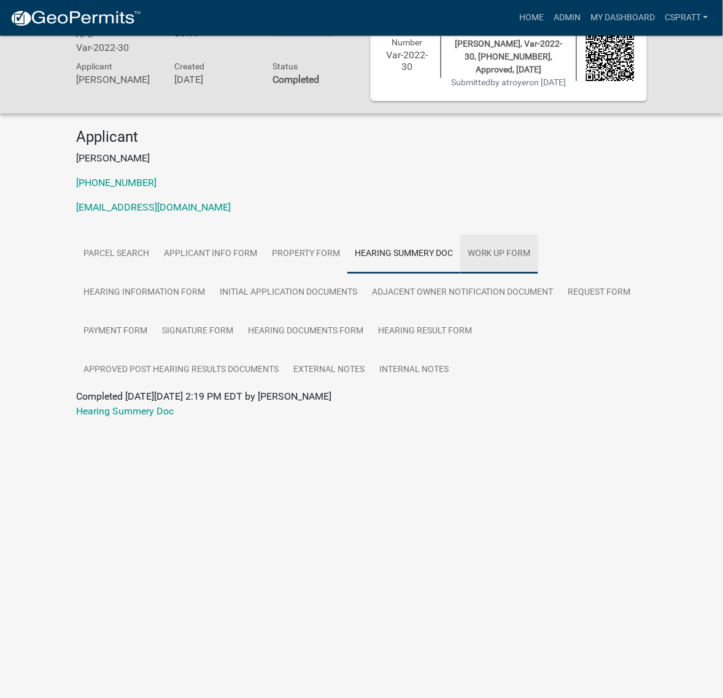
click at [460, 274] on link "Work Up Form" at bounding box center [499, 254] width 78 height 39
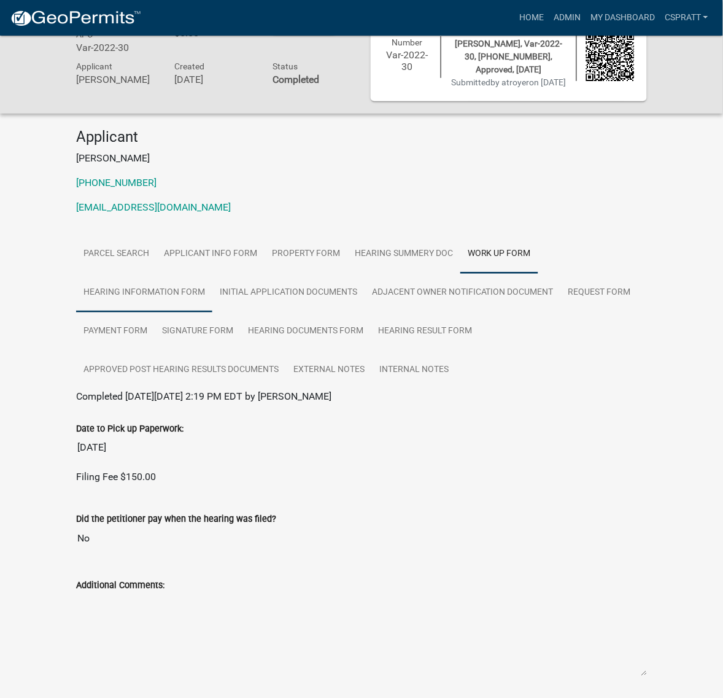
click at [212, 313] on link "Hearing Information Form" at bounding box center [144, 292] width 136 height 39
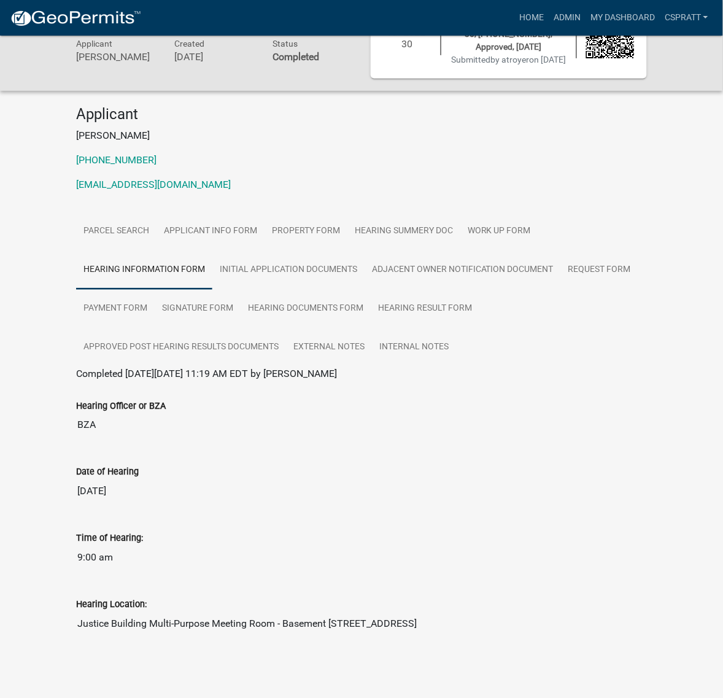
scroll to position [46, 0]
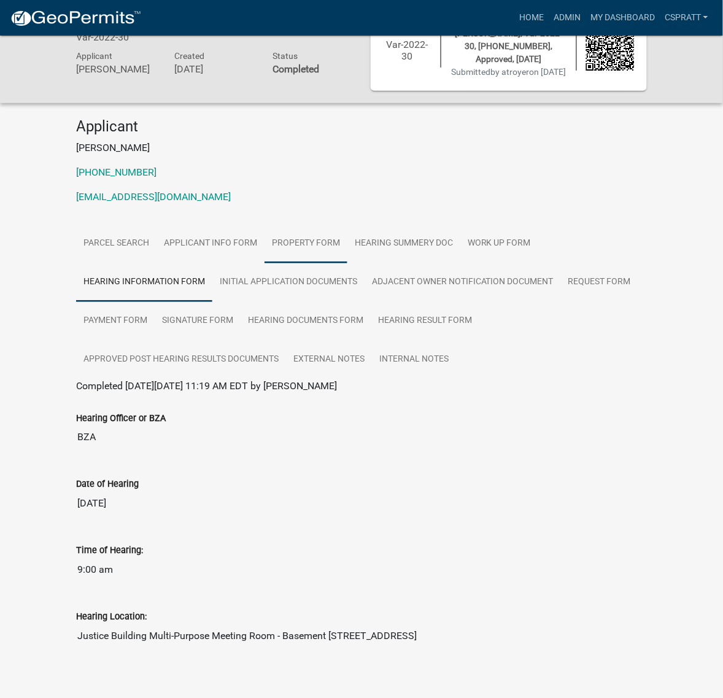
click at [348, 263] on link "Property Form" at bounding box center [306, 243] width 83 height 39
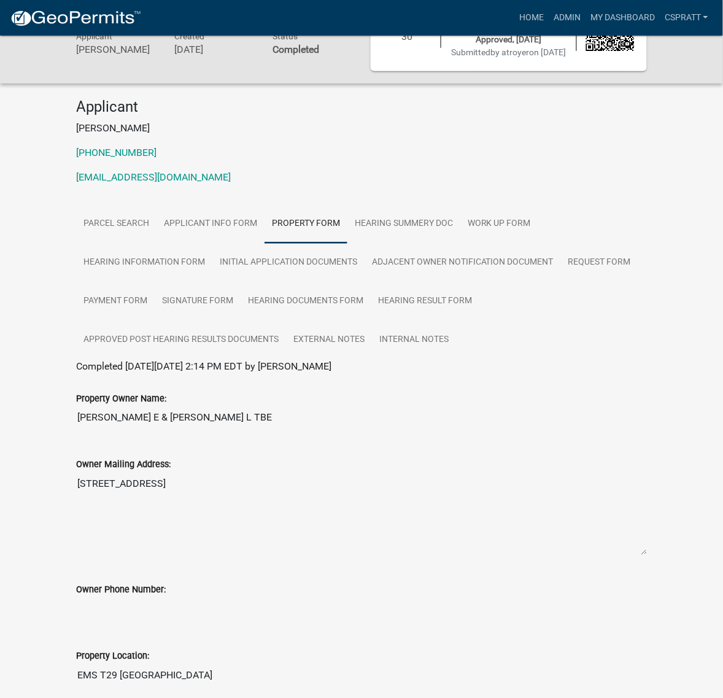
scroll to position [40, 0]
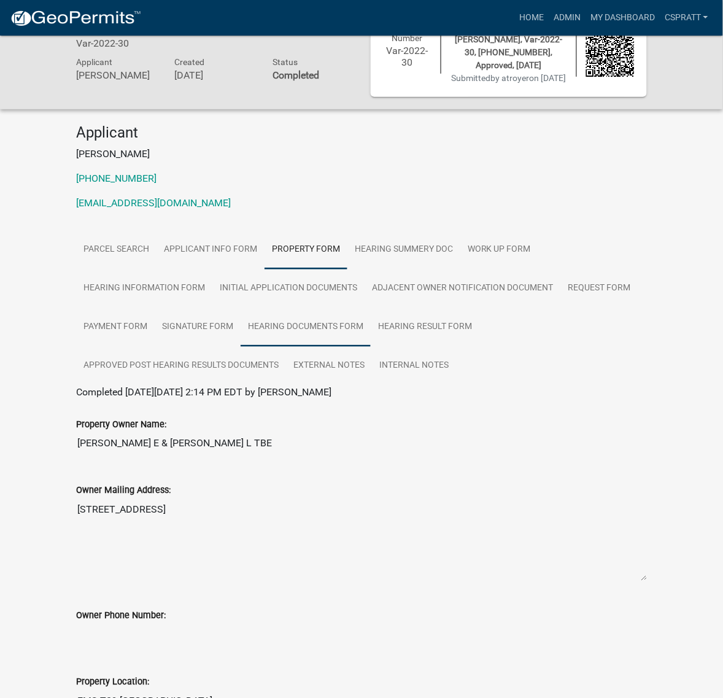
click at [241, 347] on link "Hearing Documents Form" at bounding box center [306, 327] width 130 height 39
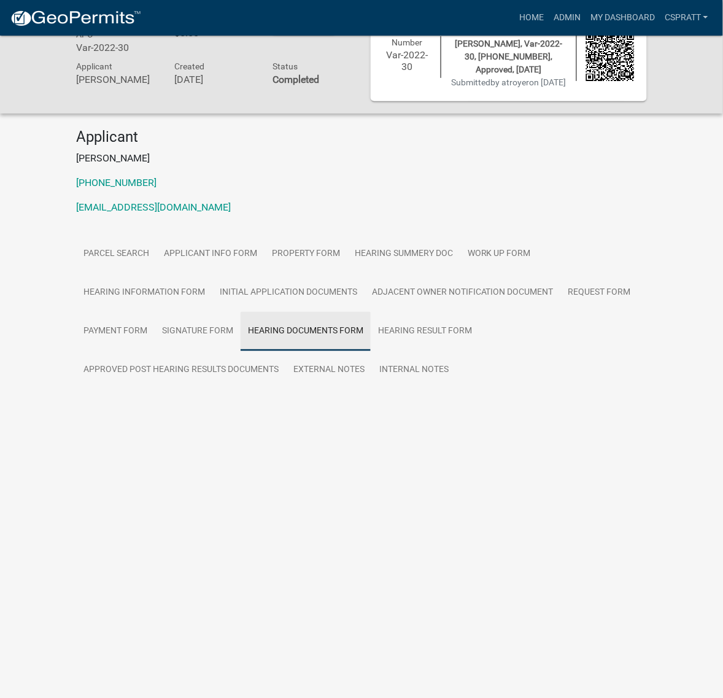
scroll to position [36, 0]
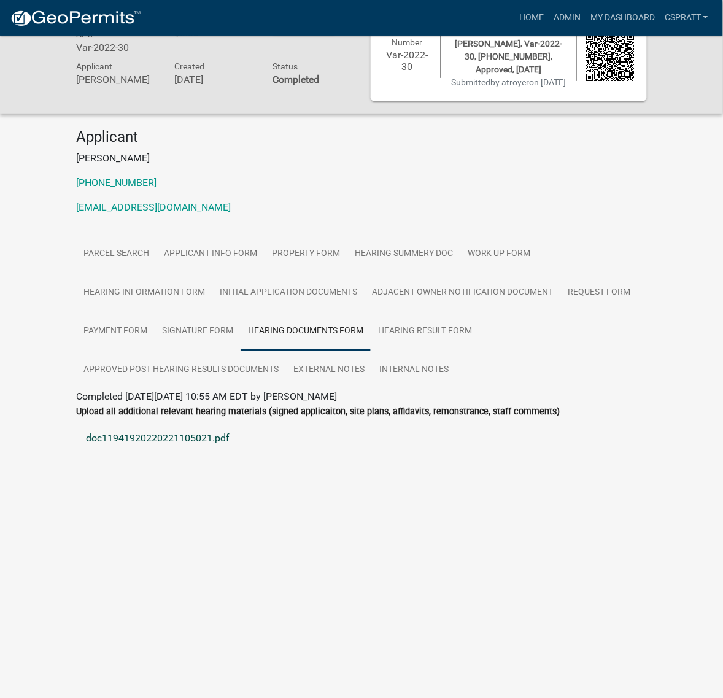
click at [243, 453] on link "doc11941920220221105021.pdf" at bounding box center [361, 438] width 571 height 29
click at [561, 313] on link "Request Form" at bounding box center [599, 292] width 77 height 39
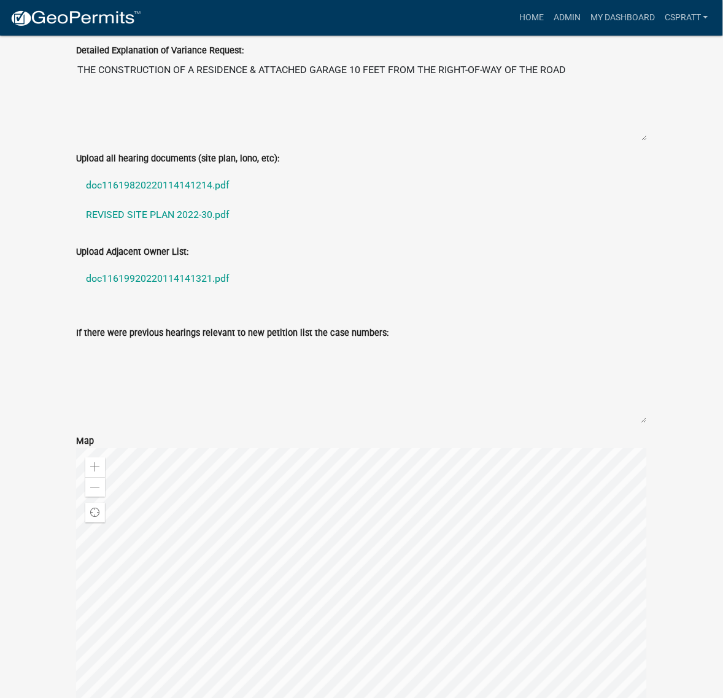
scroll to position [573, 0]
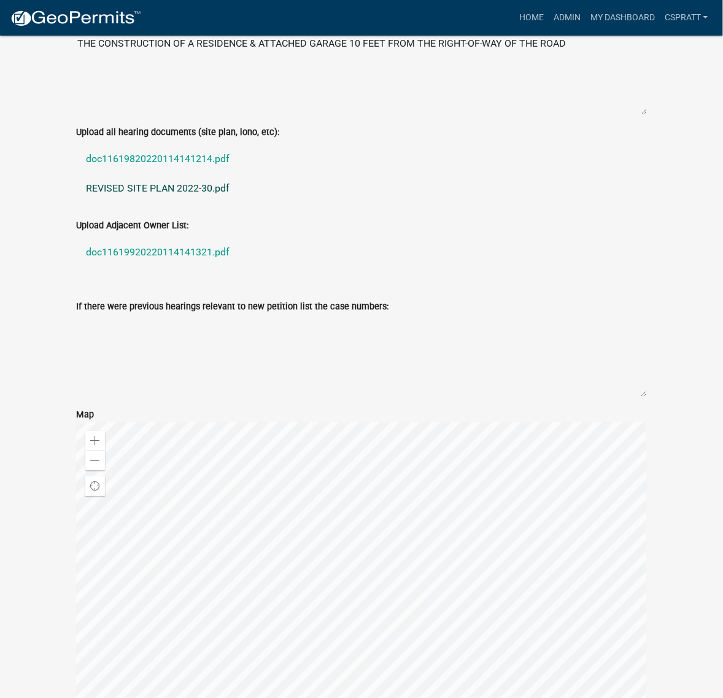
click at [211, 203] on link "REVISED SITE PLAN 2022-30.pdf" at bounding box center [361, 188] width 571 height 29
click at [238, 174] on link "doc11619820220114141214.pdf" at bounding box center [361, 158] width 571 height 29
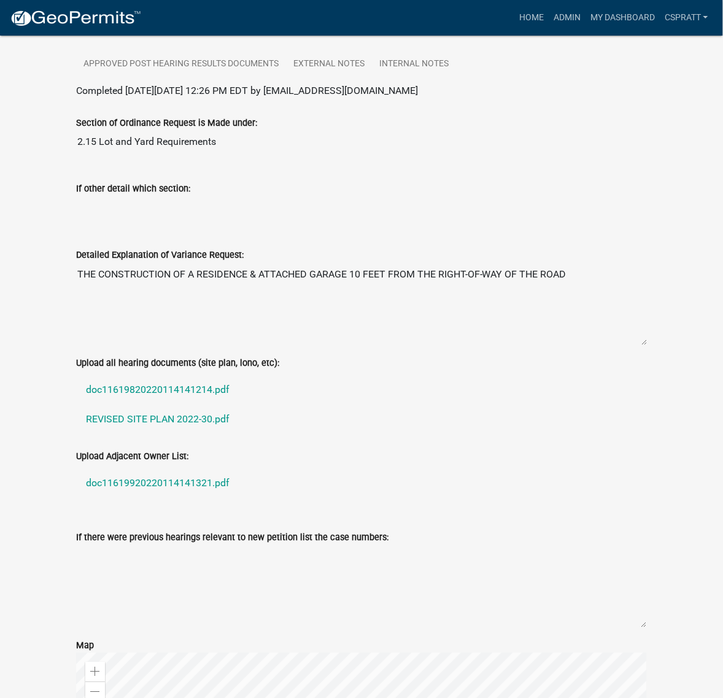
scroll to position [266, 0]
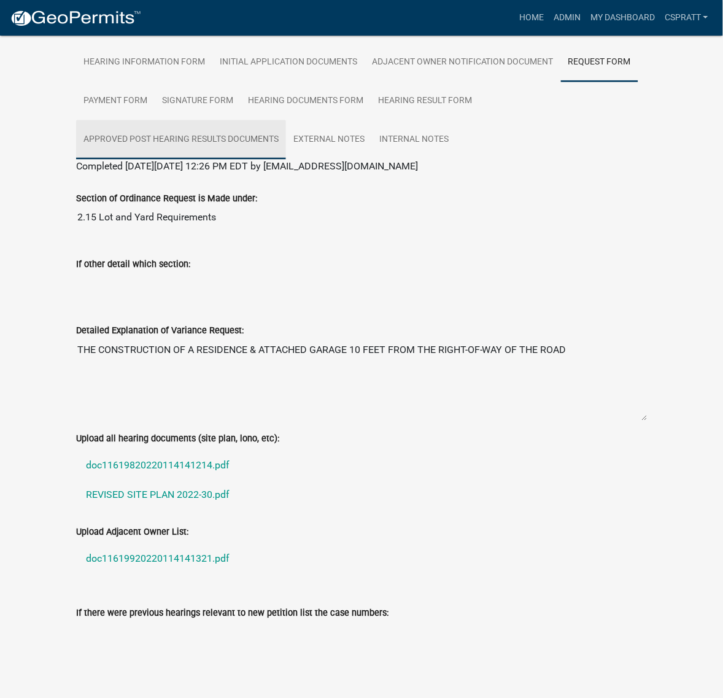
click at [286, 160] on link "Approved Post Hearing Results Documents" at bounding box center [181, 139] width 210 height 39
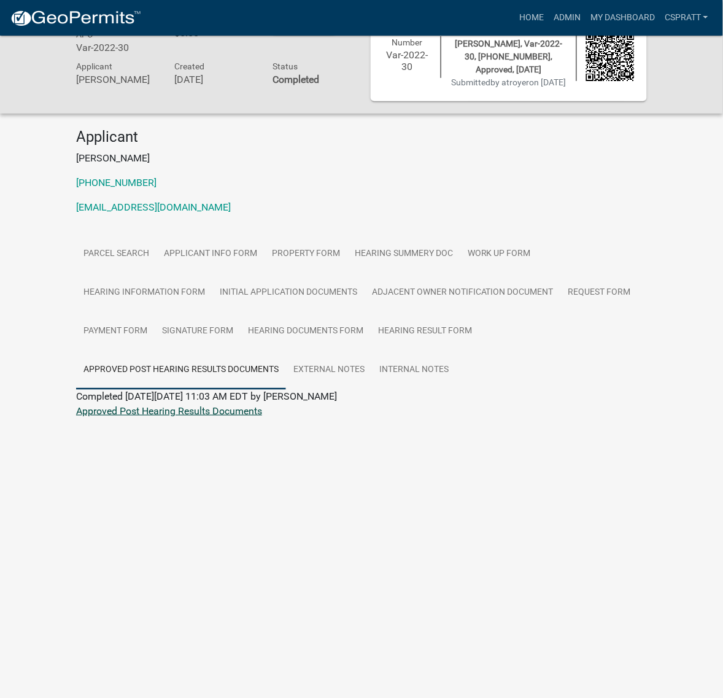
click at [175, 417] on link "Approved Post Hearing Results Documents" at bounding box center [169, 411] width 186 height 12
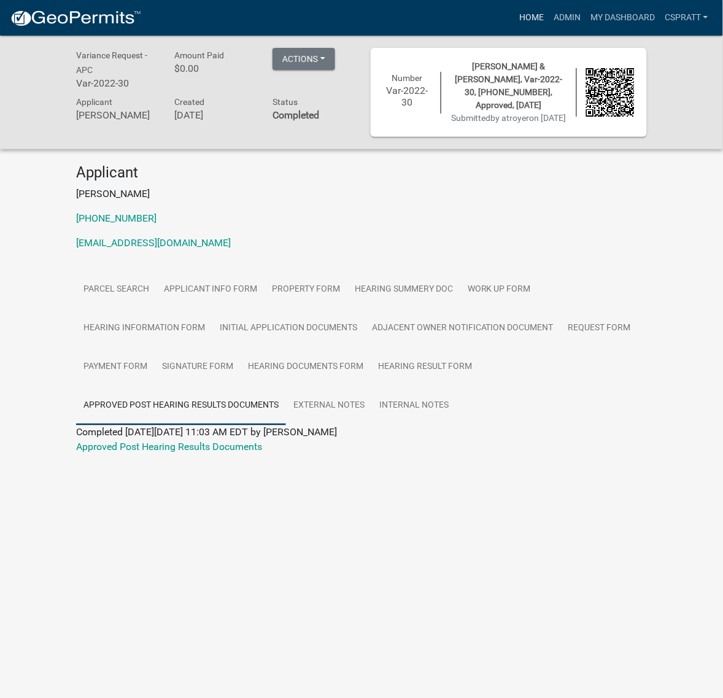
click at [514, 20] on link "Home" at bounding box center [531, 17] width 34 height 23
